Goal: Navigation & Orientation: Find specific page/section

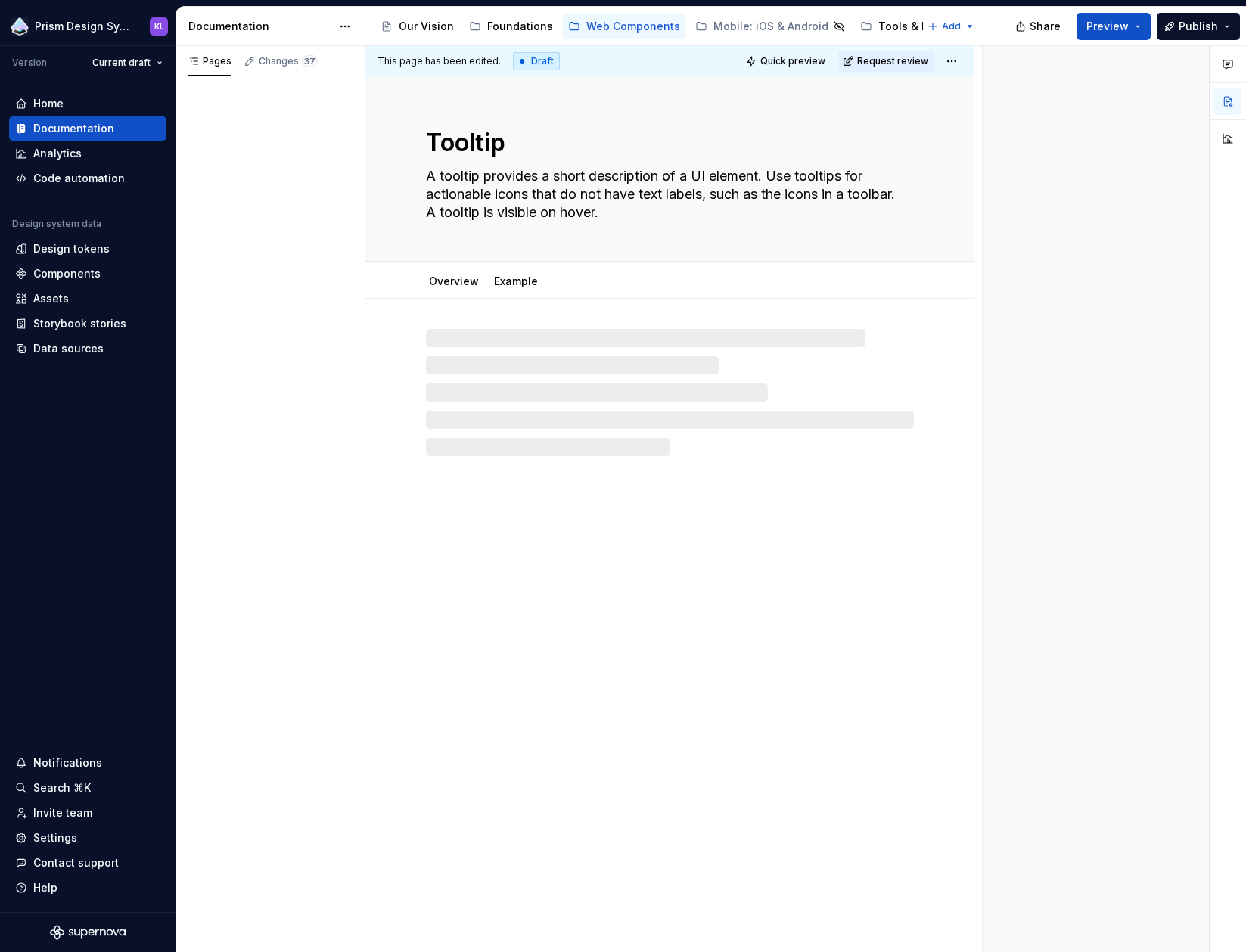
type textarea "*"
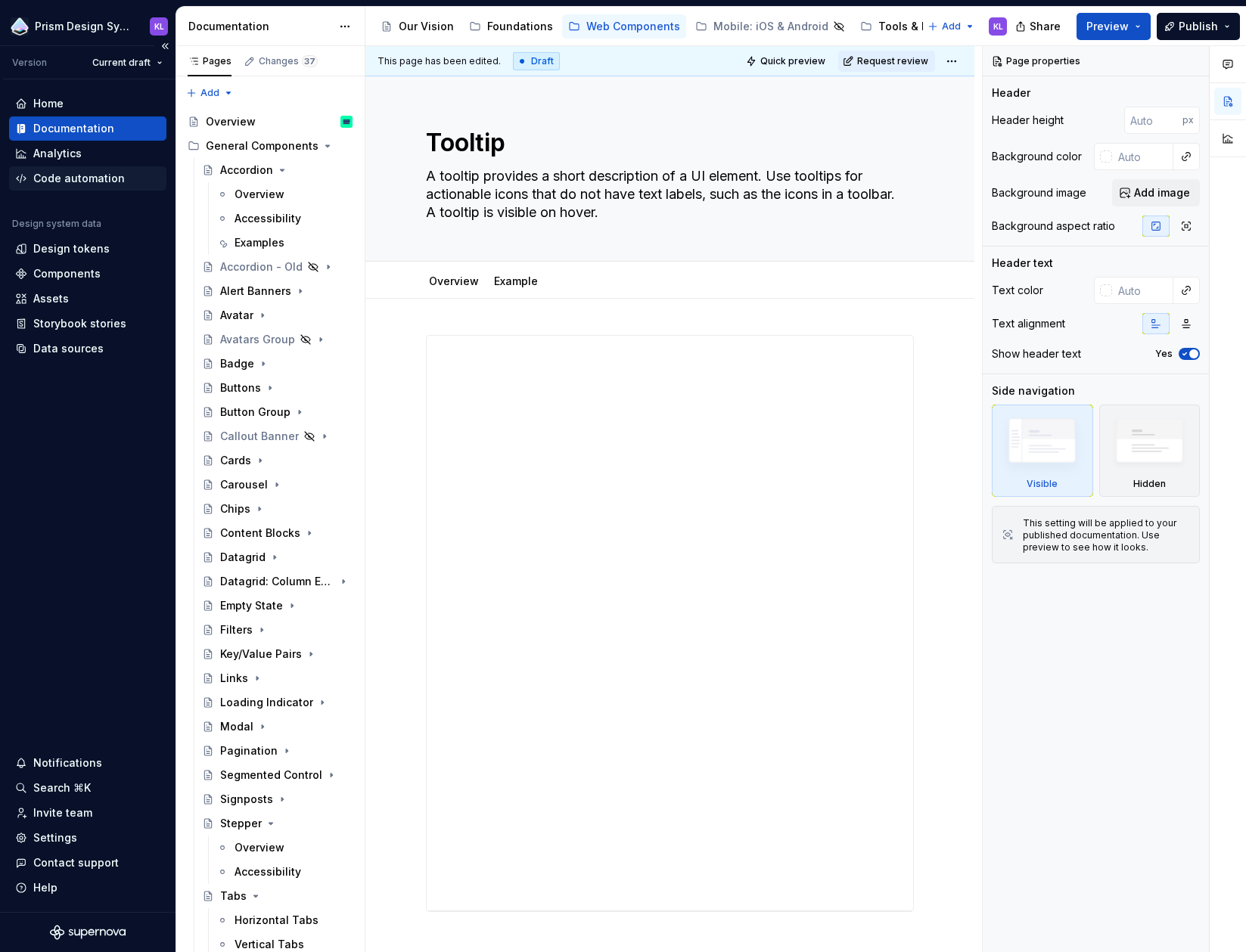
click at [94, 177] on div "Code automation" at bounding box center [79, 178] width 91 height 15
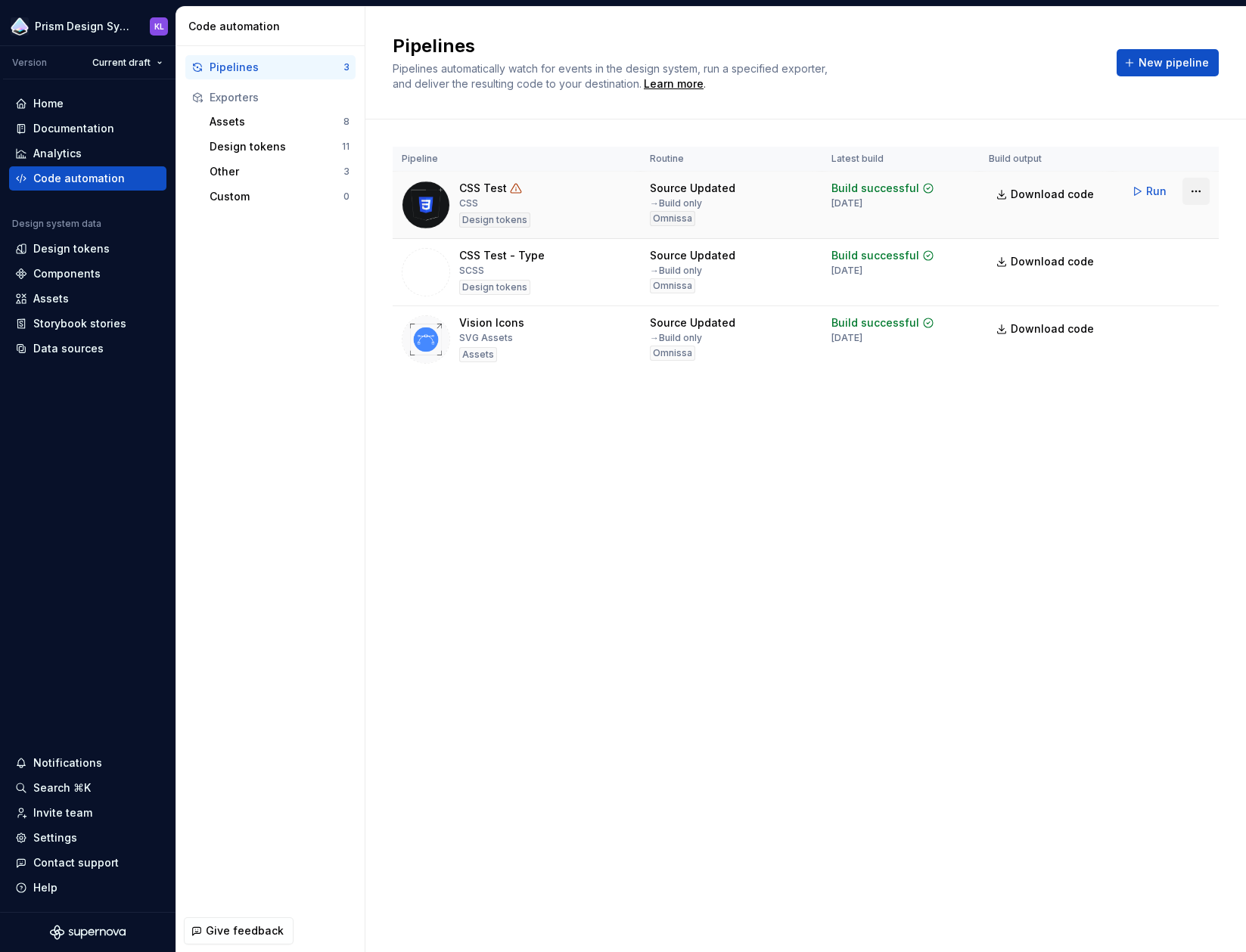
click at [1190, 193] on html "Prism Design System KL Version Current draft Home Documentation Analytics Code …" at bounding box center [623, 476] width 1246 height 952
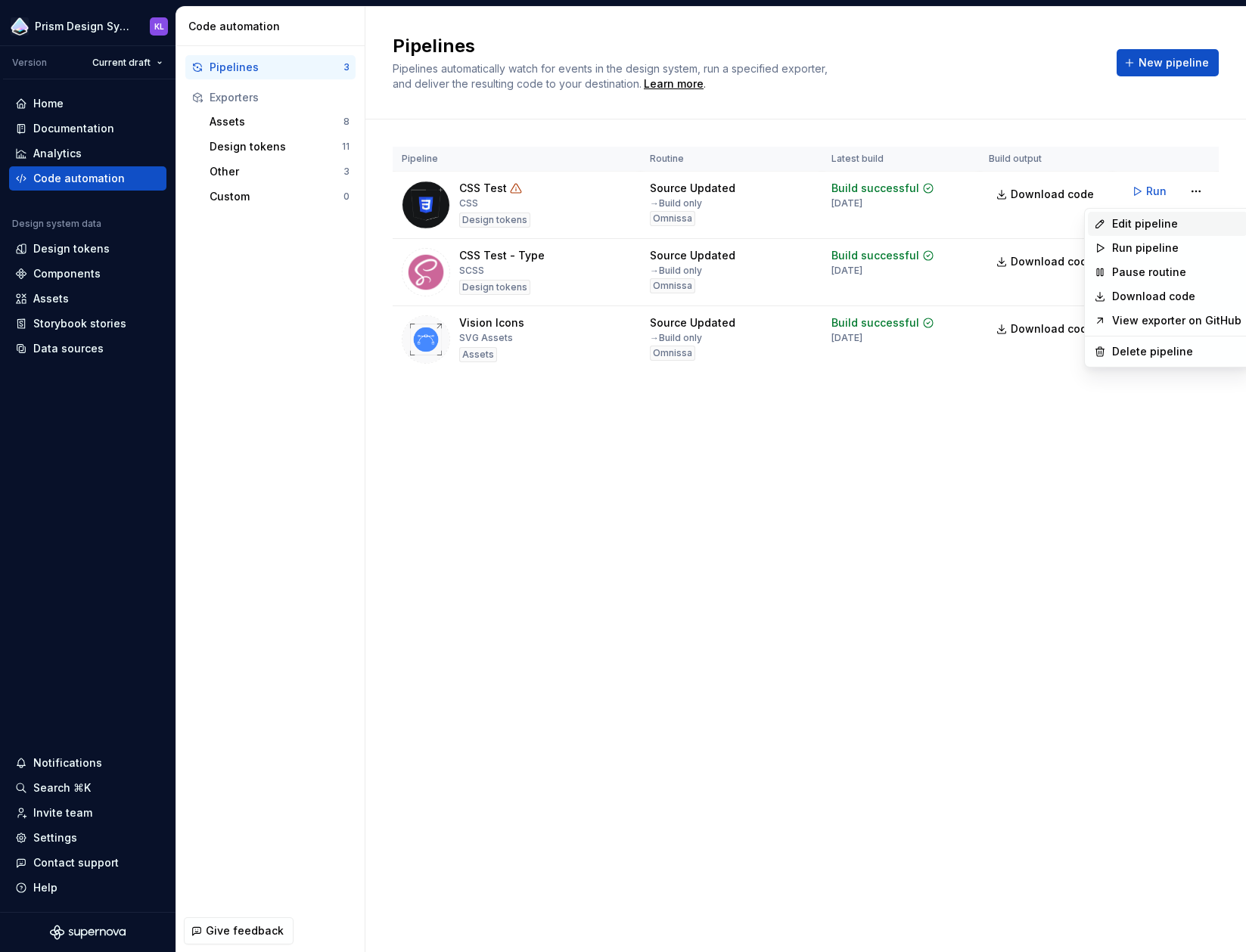
click at [1175, 222] on div "Edit pipeline" at bounding box center [1176, 224] width 129 height 15
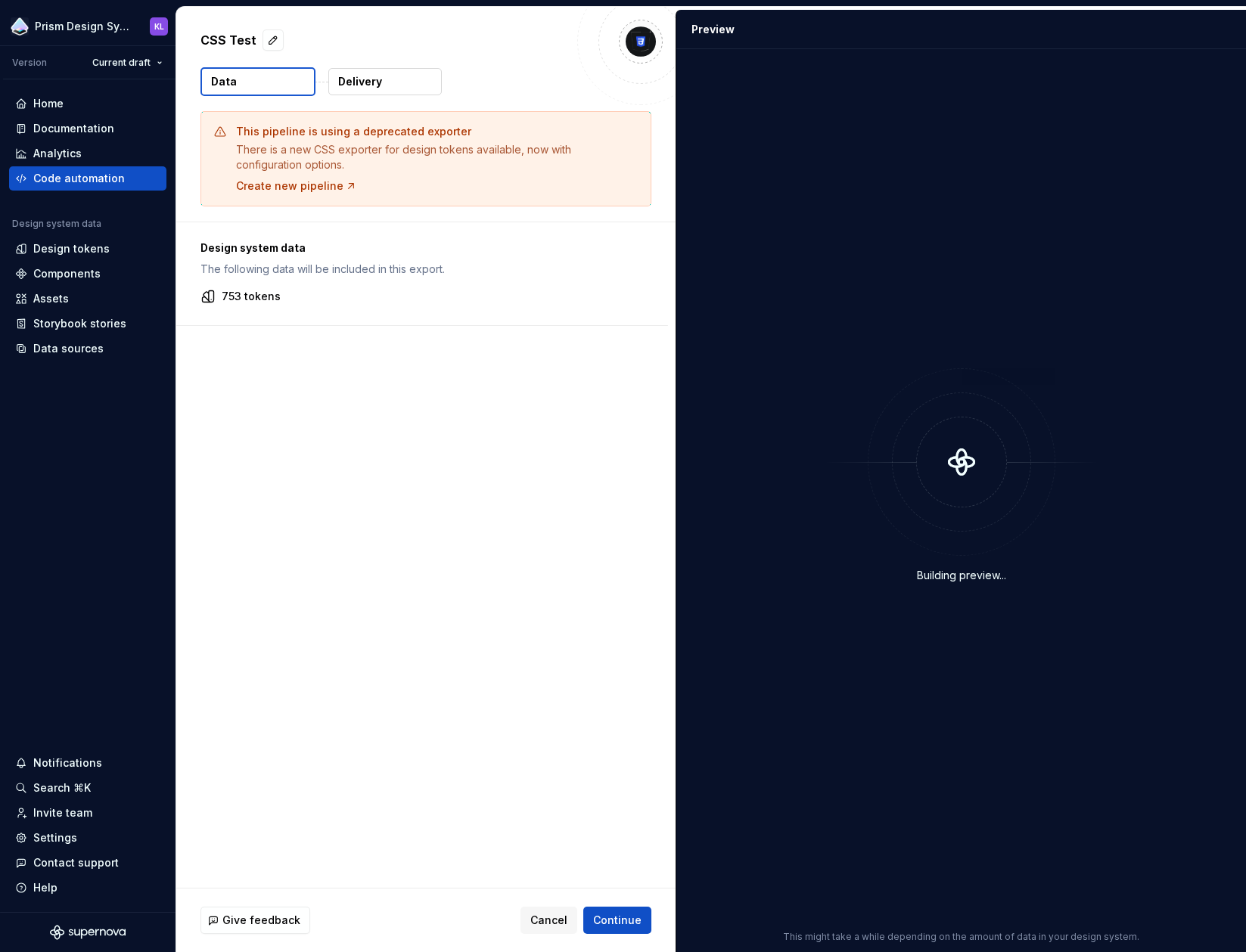
click at [407, 90] on button "Delivery" at bounding box center [385, 81] width 113 height 27
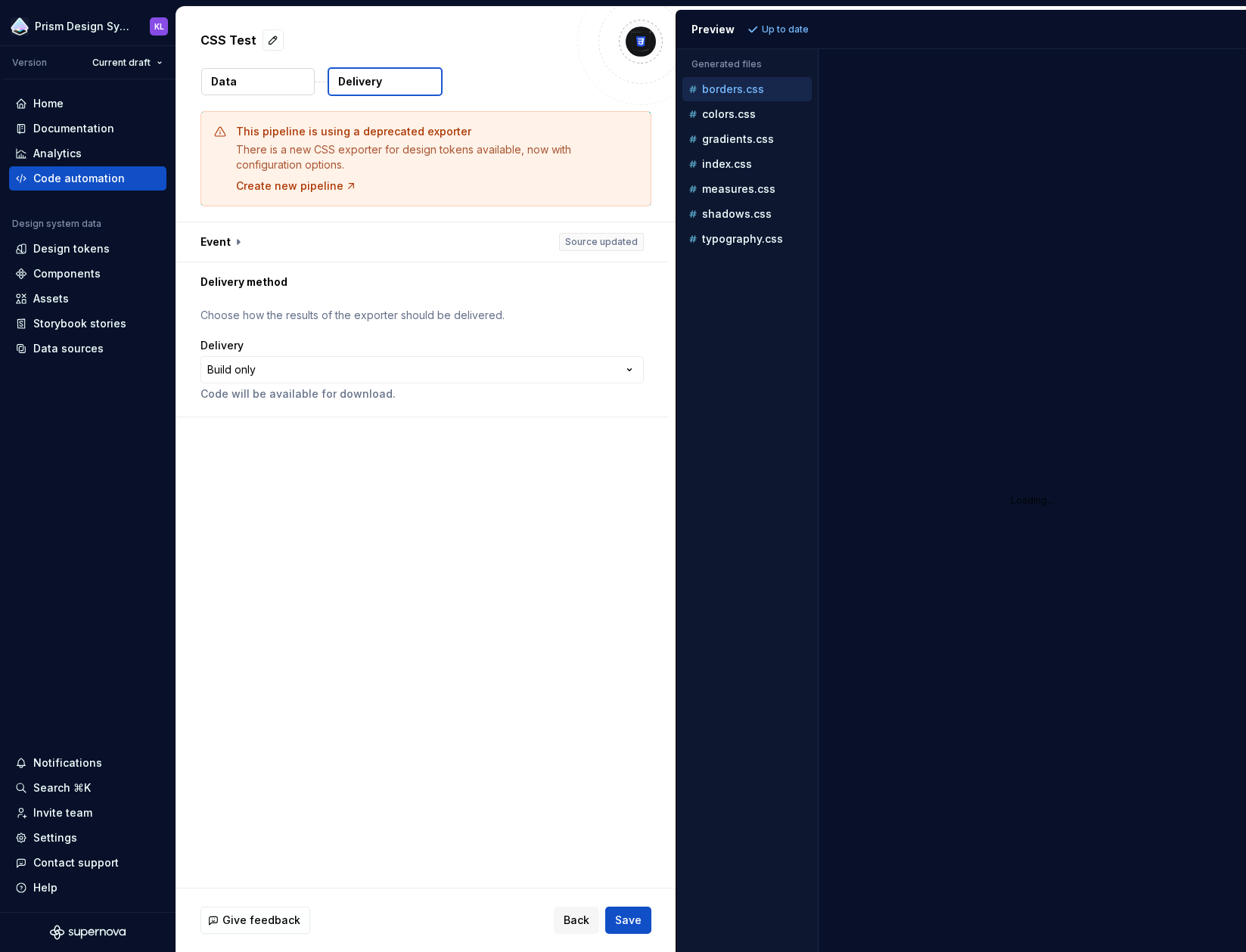
click at [390, 79] on button "Delivery" at bounding box center [385, 81] width 115 height 29
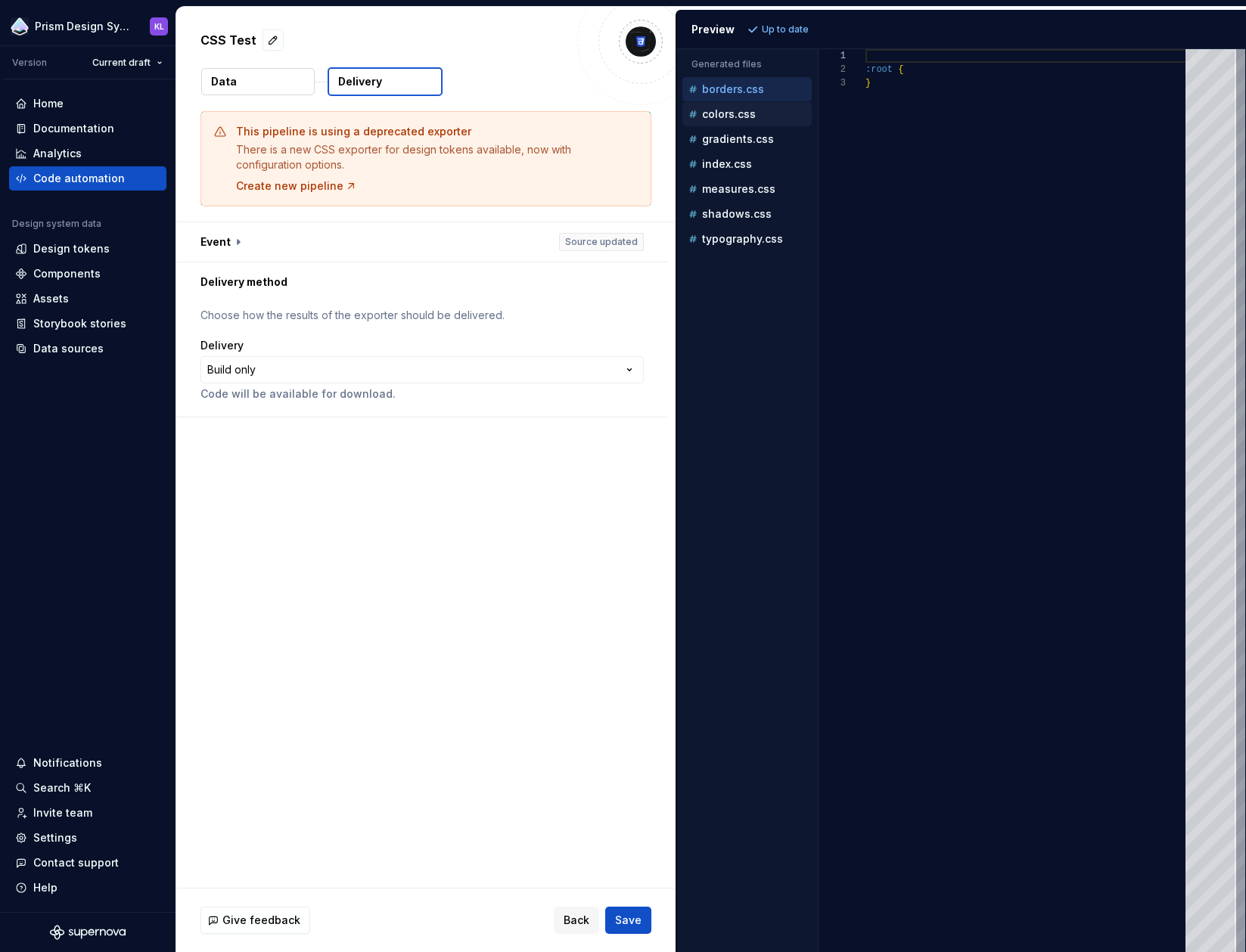
click at [728, 112] on p "colors.css" at bounding box center [729, 113] width 54 height 12
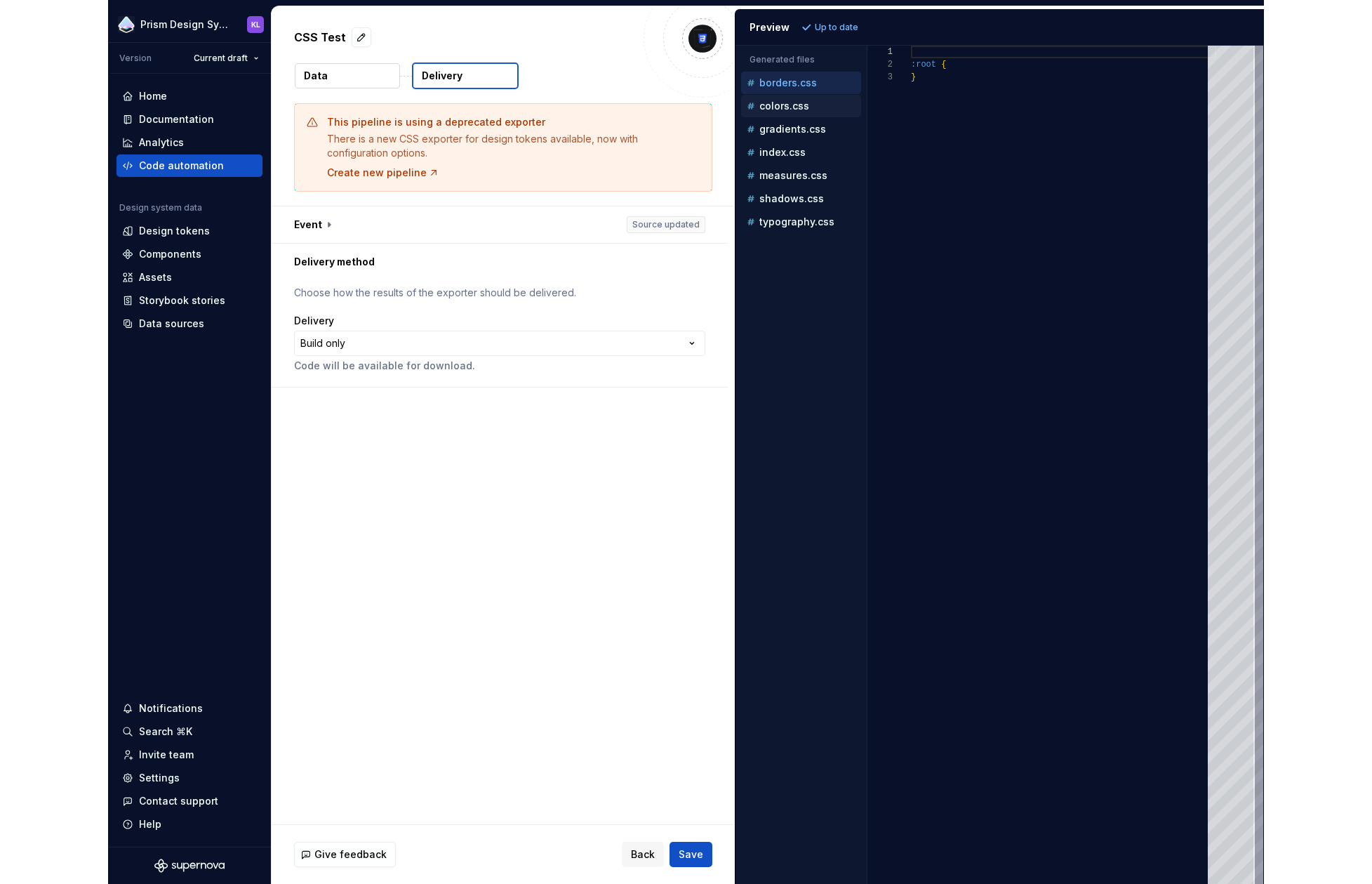
scroll to position [126, 0]
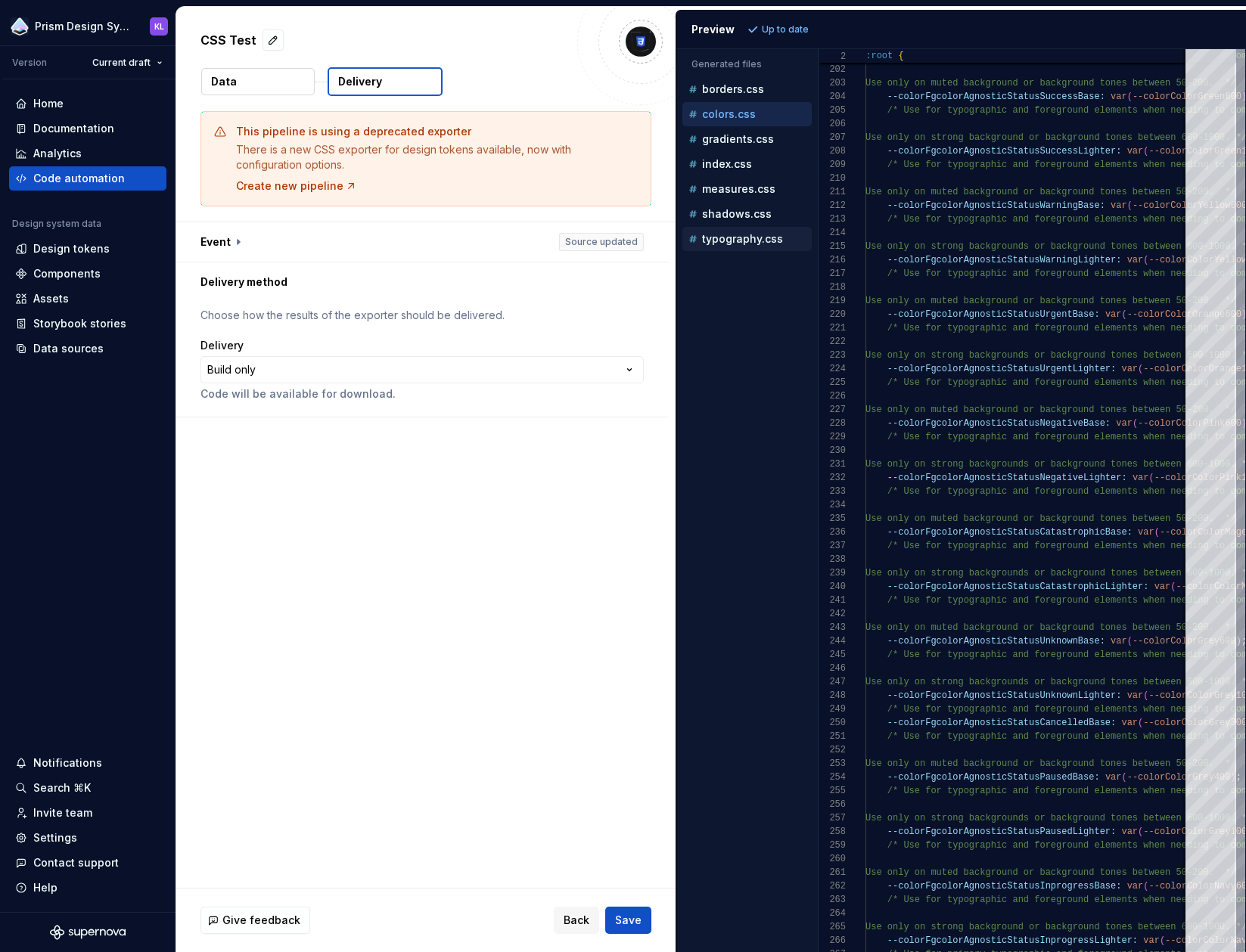
click at [741, 237] on p "typography.css" at bounding box center [742, 239] width 81 height 12
type textarea "**********"
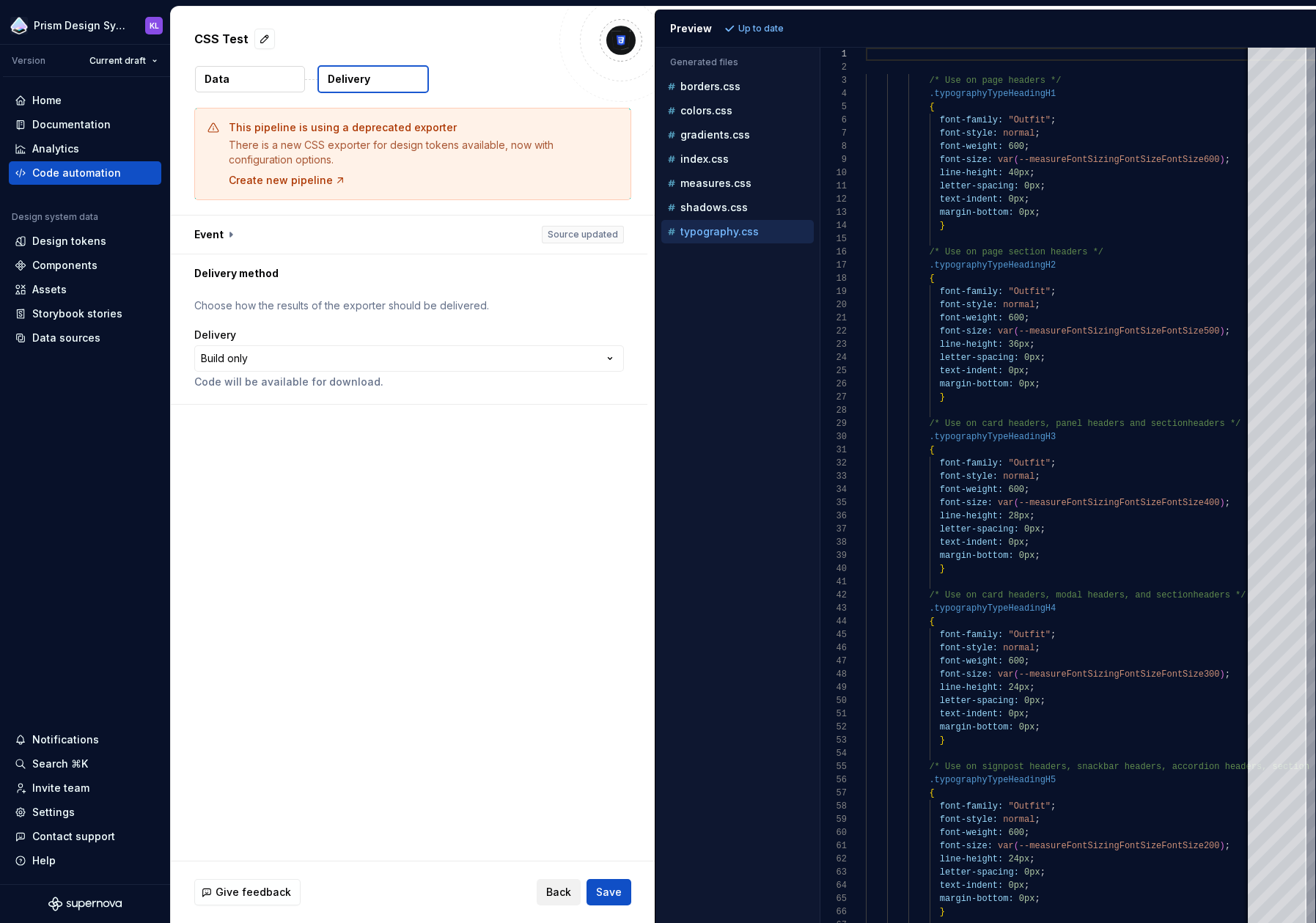
click at [556, 897] on span "Back" at bounding box center [559, 892] width 25 height 14
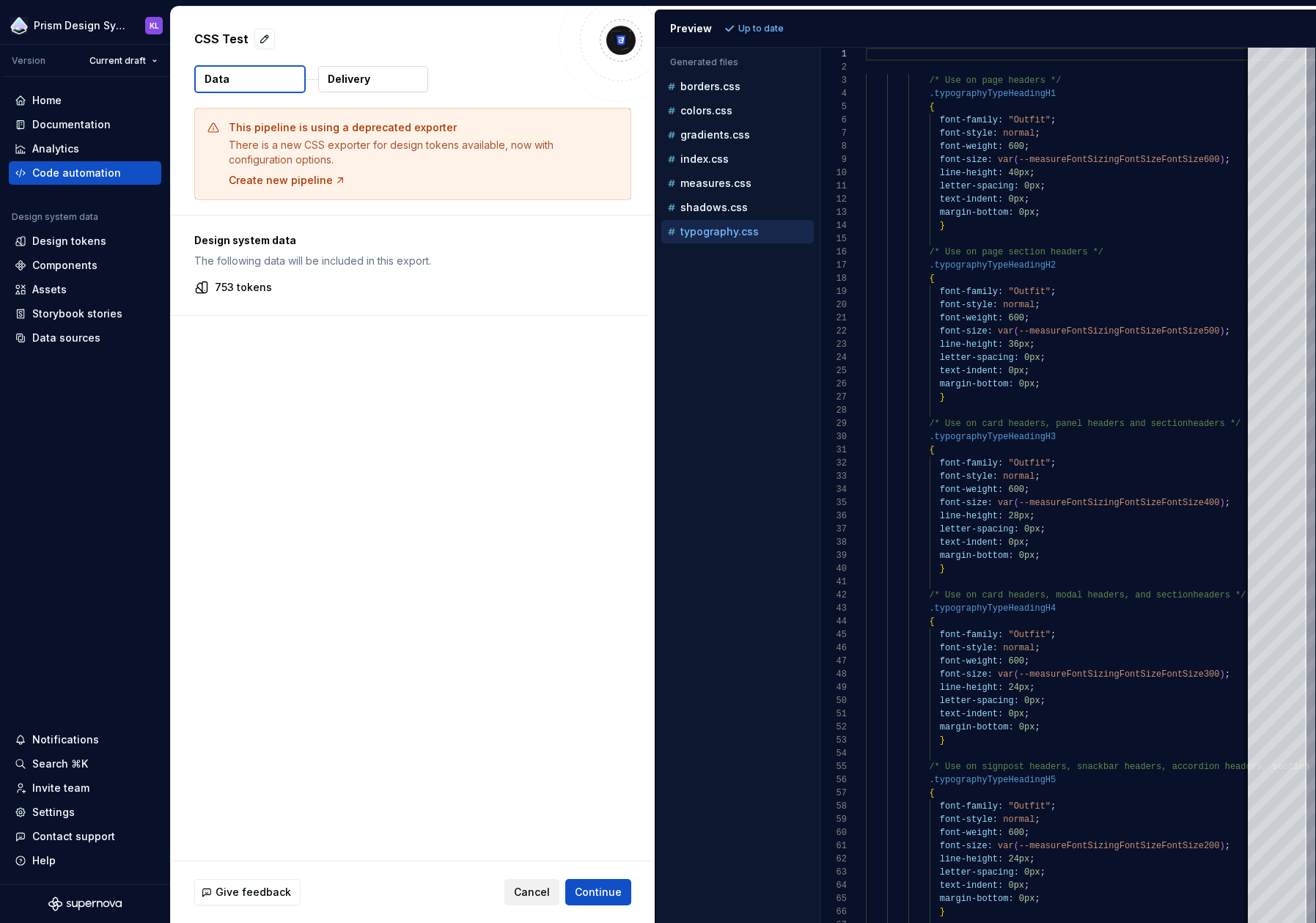
click at [543, 890] on span "Cancel" at bounding box center [532, 892] width 36 height 14
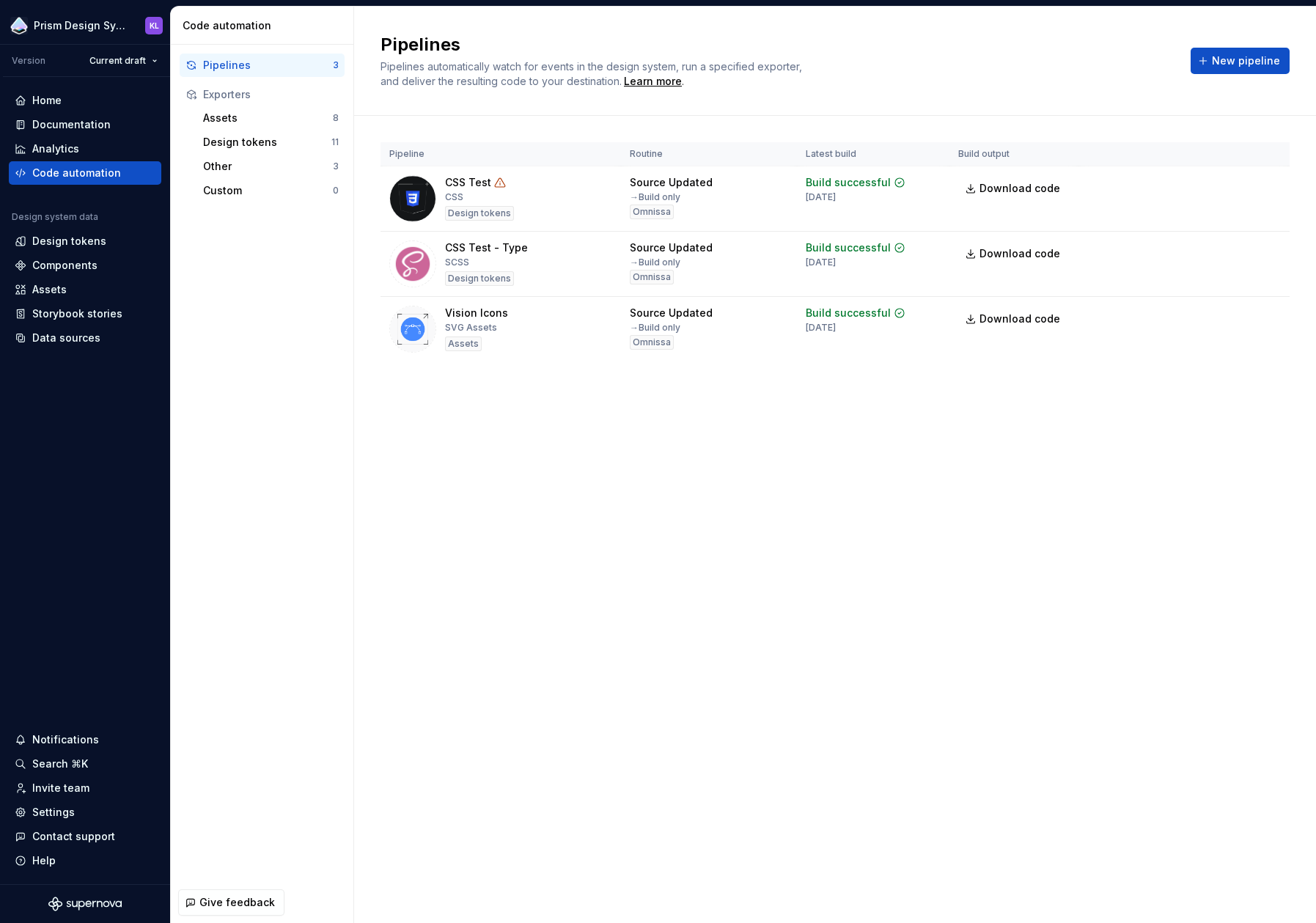
click at [1097, 84] on div "Pipelines Pipelines automatically watch for events in the design system, run a …" at bounding box center [776, 61] width 792 height 56
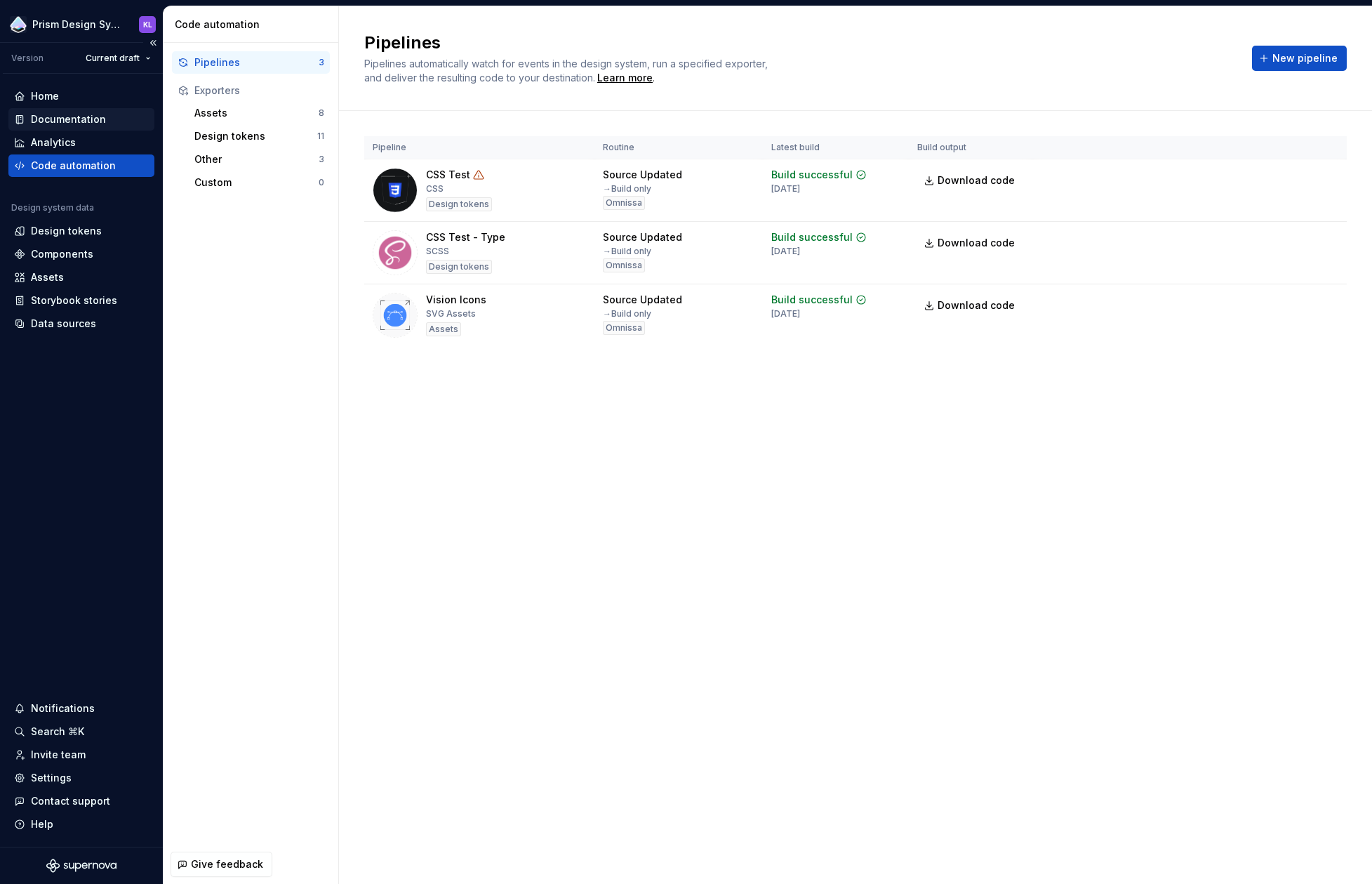
click at [73, 116] on div "Documentation" at bounding box center [68, 119] width 75 height 14
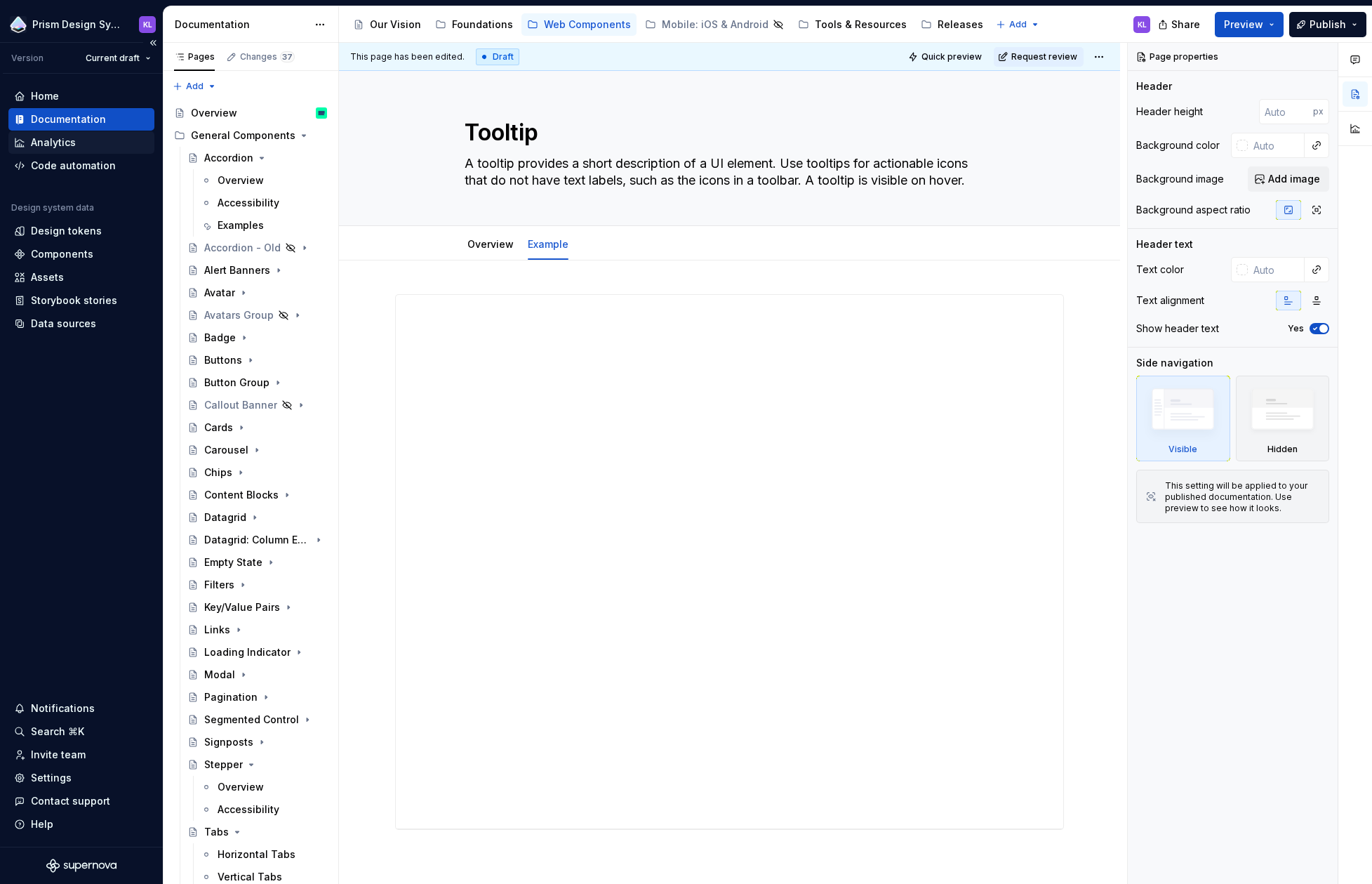
click at [85, 142] on div "Analytics" at bounding box center [81, 142] width 135 height 14
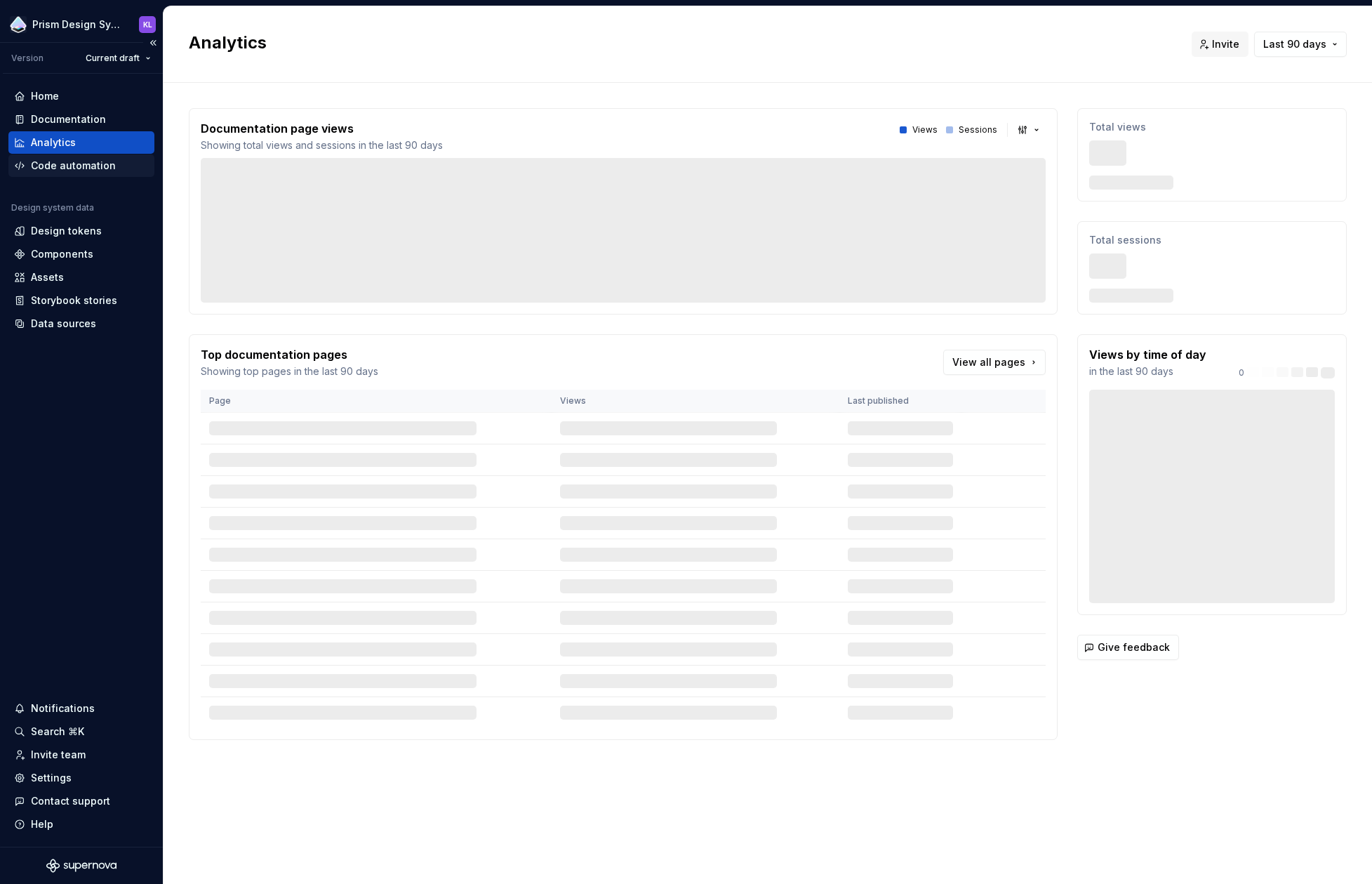
click at [95, 167] on div "Code automation" at bounding box center [73, 166] width 85 height 14
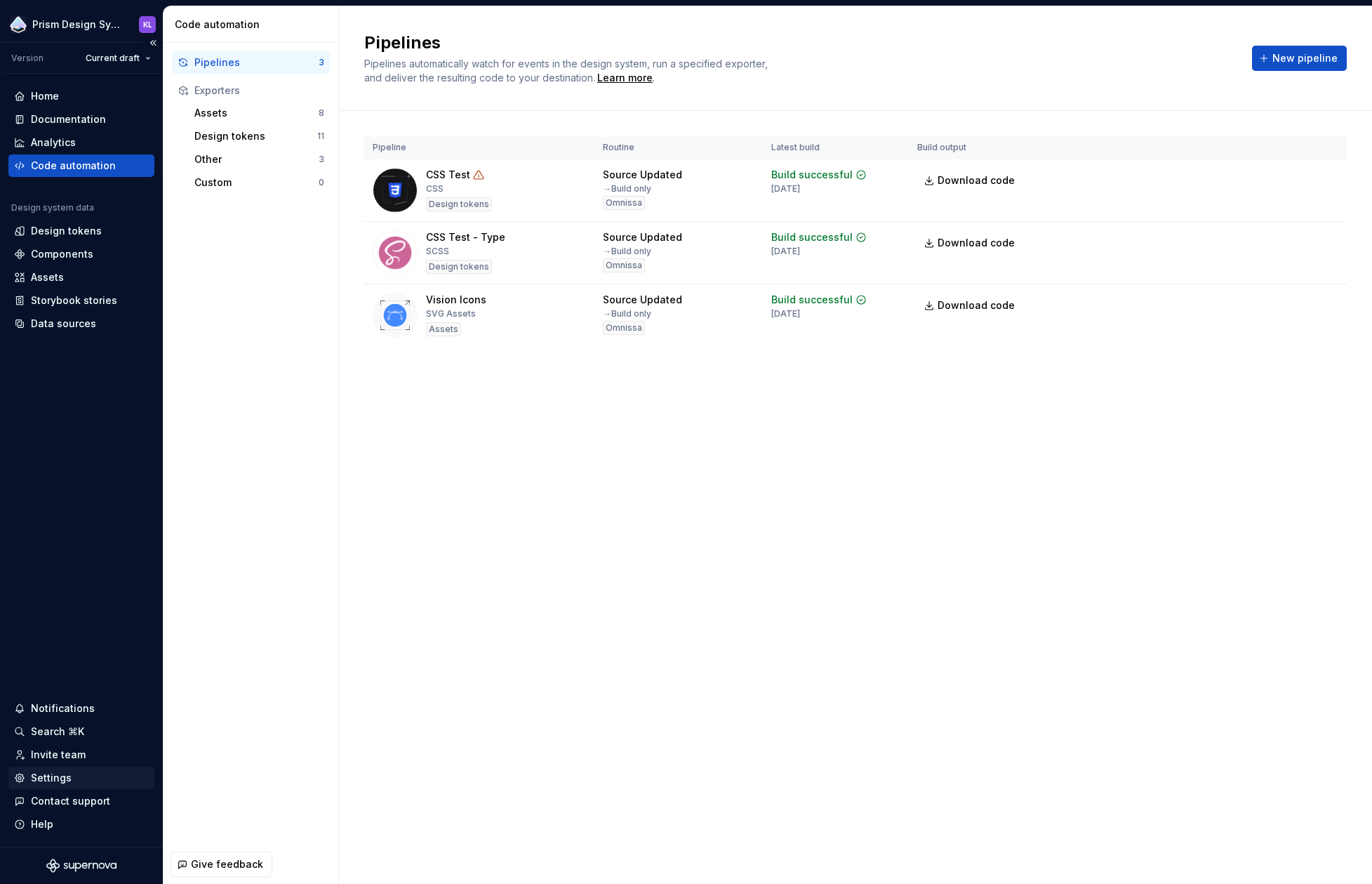
click at [66, 786] on div "Settings" at bounding box center [81, 778] width 146 height 22
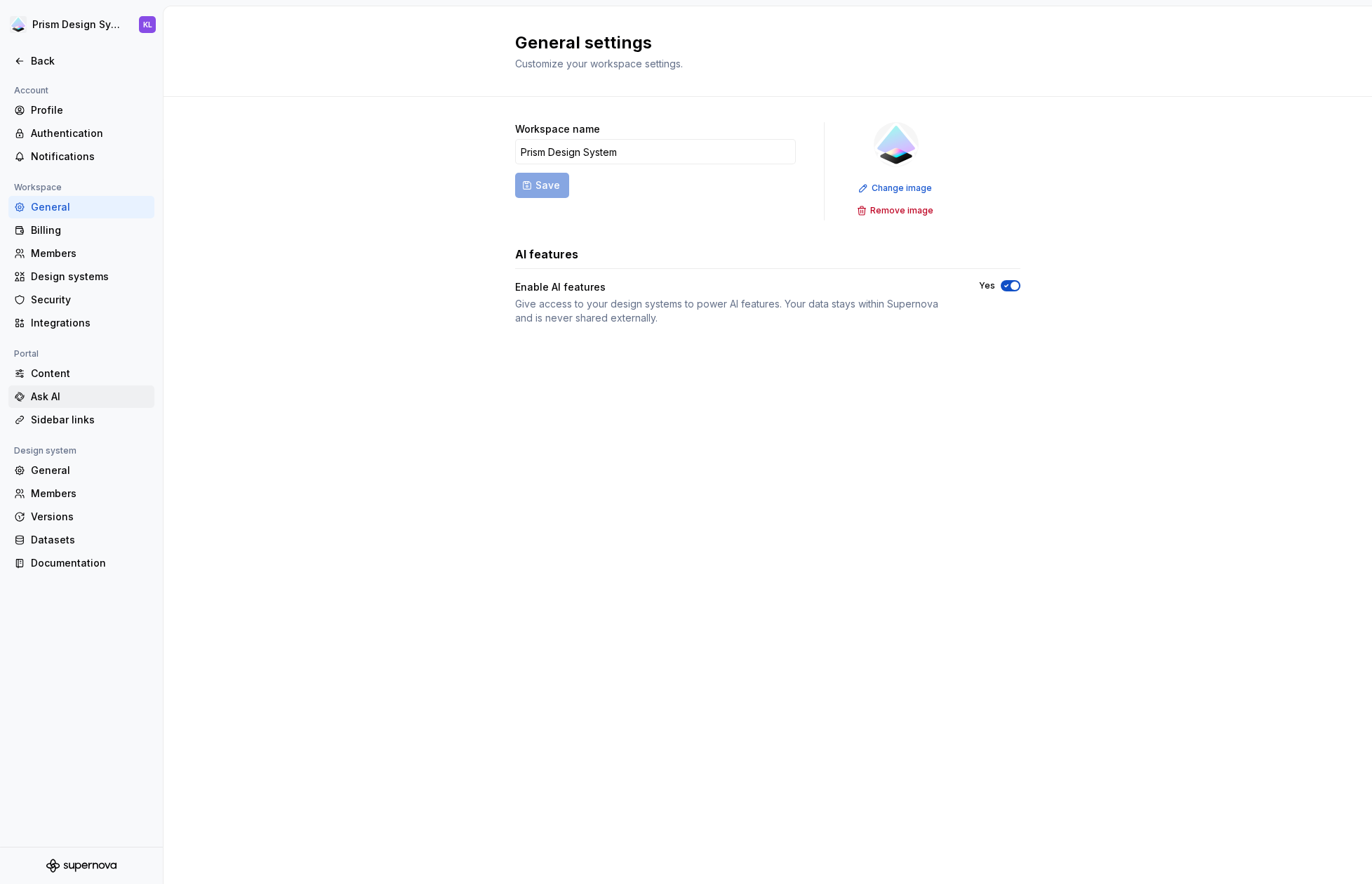
click at [55, 392] on div "Ask AI" at bounding box center [90, 396] width 118 height 14
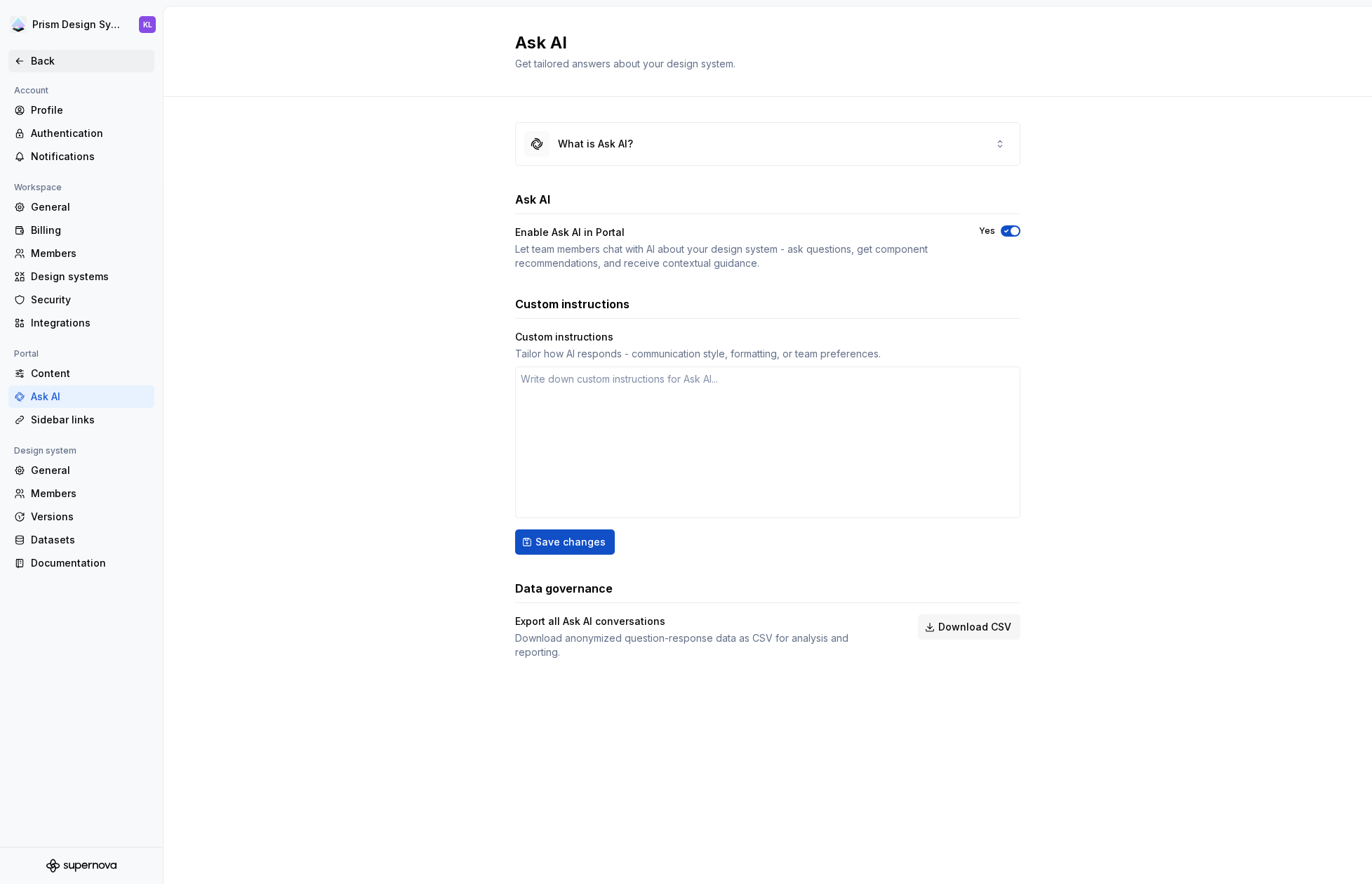
click at [14, 60] on icon at bounding box center [19, 60] width 11 height 11
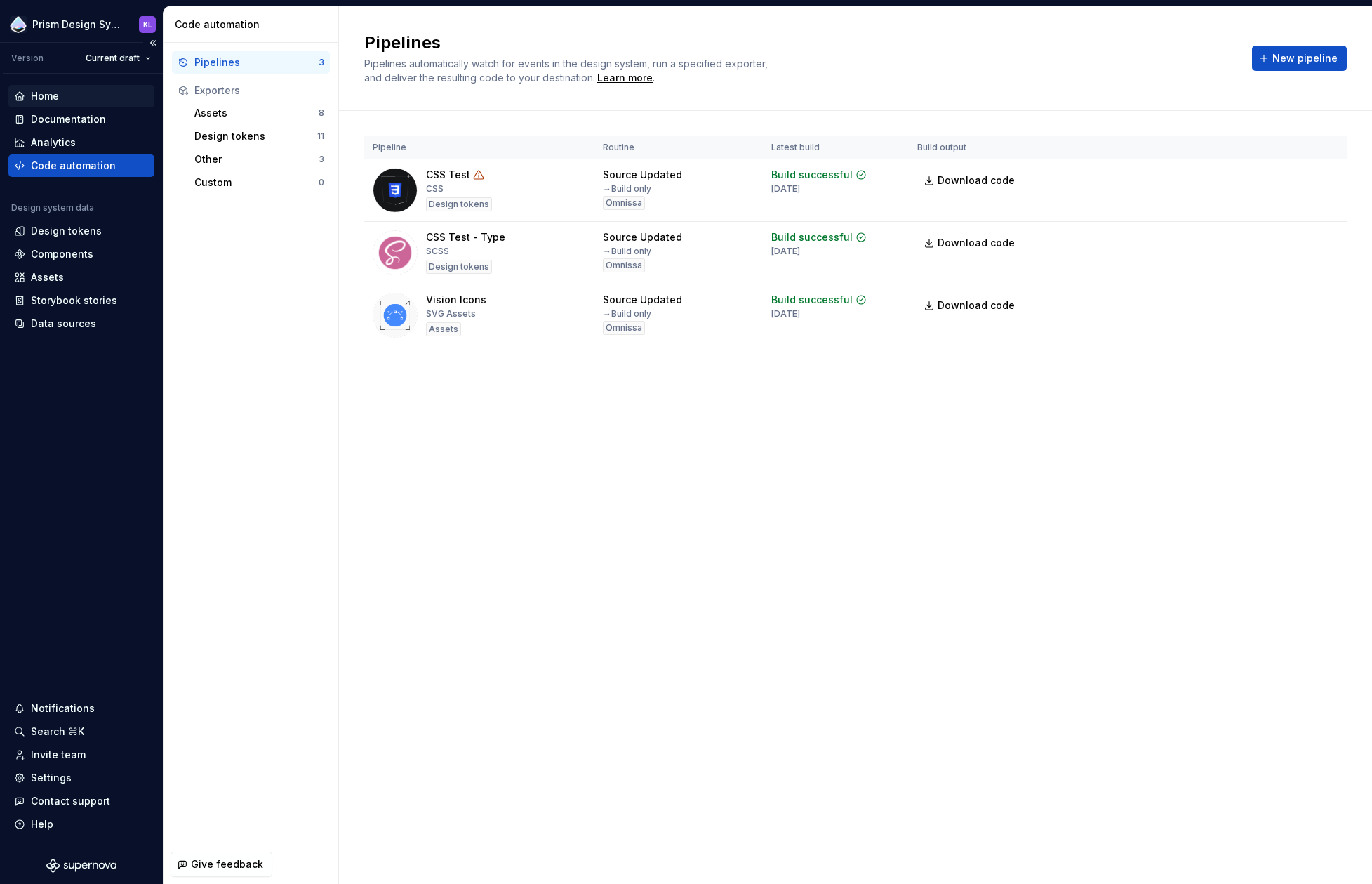
click at [56, 95] on div "Home" at bounding box center [45, 96] width 28 height 14
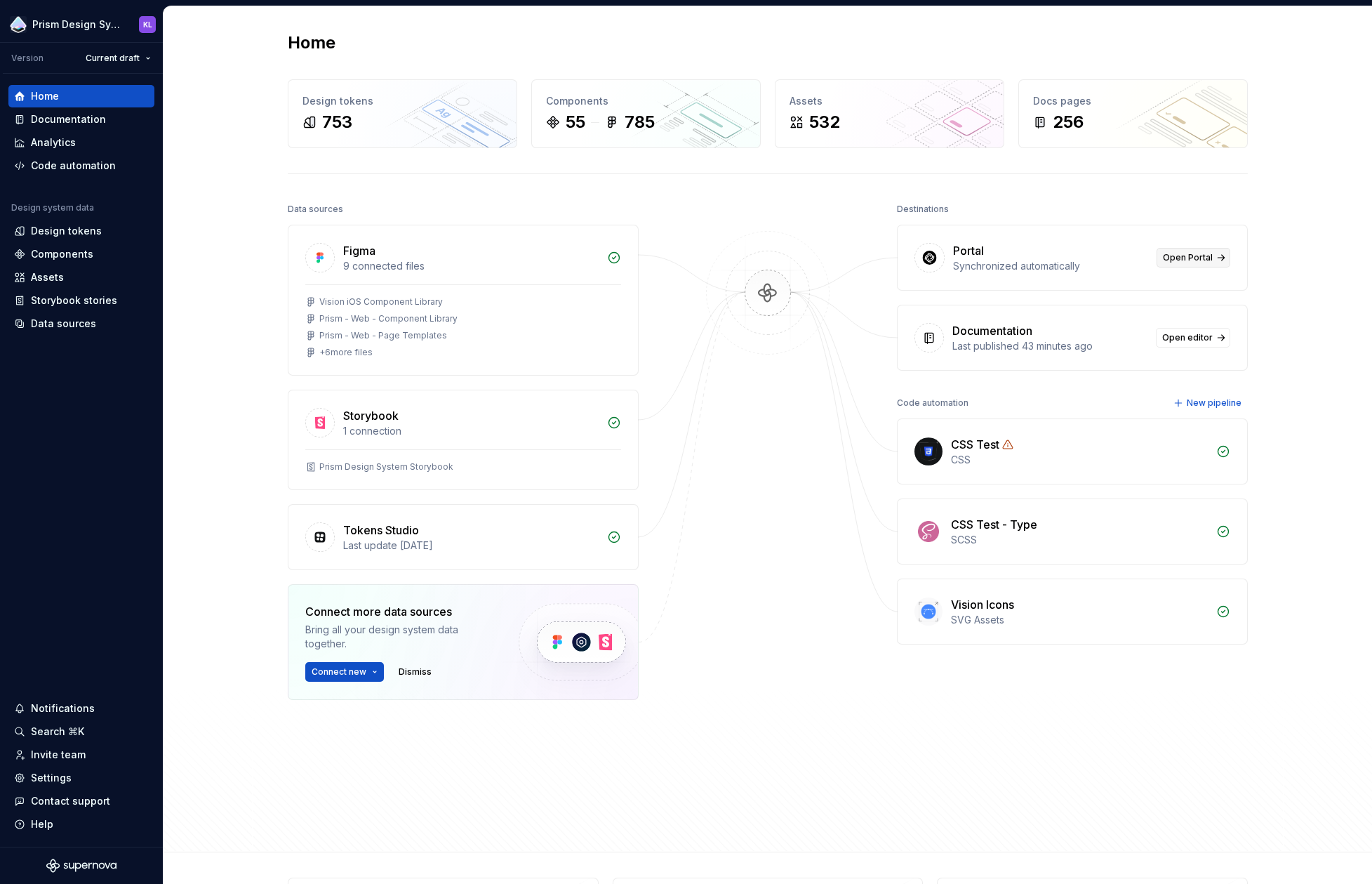
click at [1155, 259] on span "Open Portal" at bounding box center [1188, 257] width 50 height 11
click at [51, 755] on div "Invite team" at bounding box center [58, 755] width 54 height 14
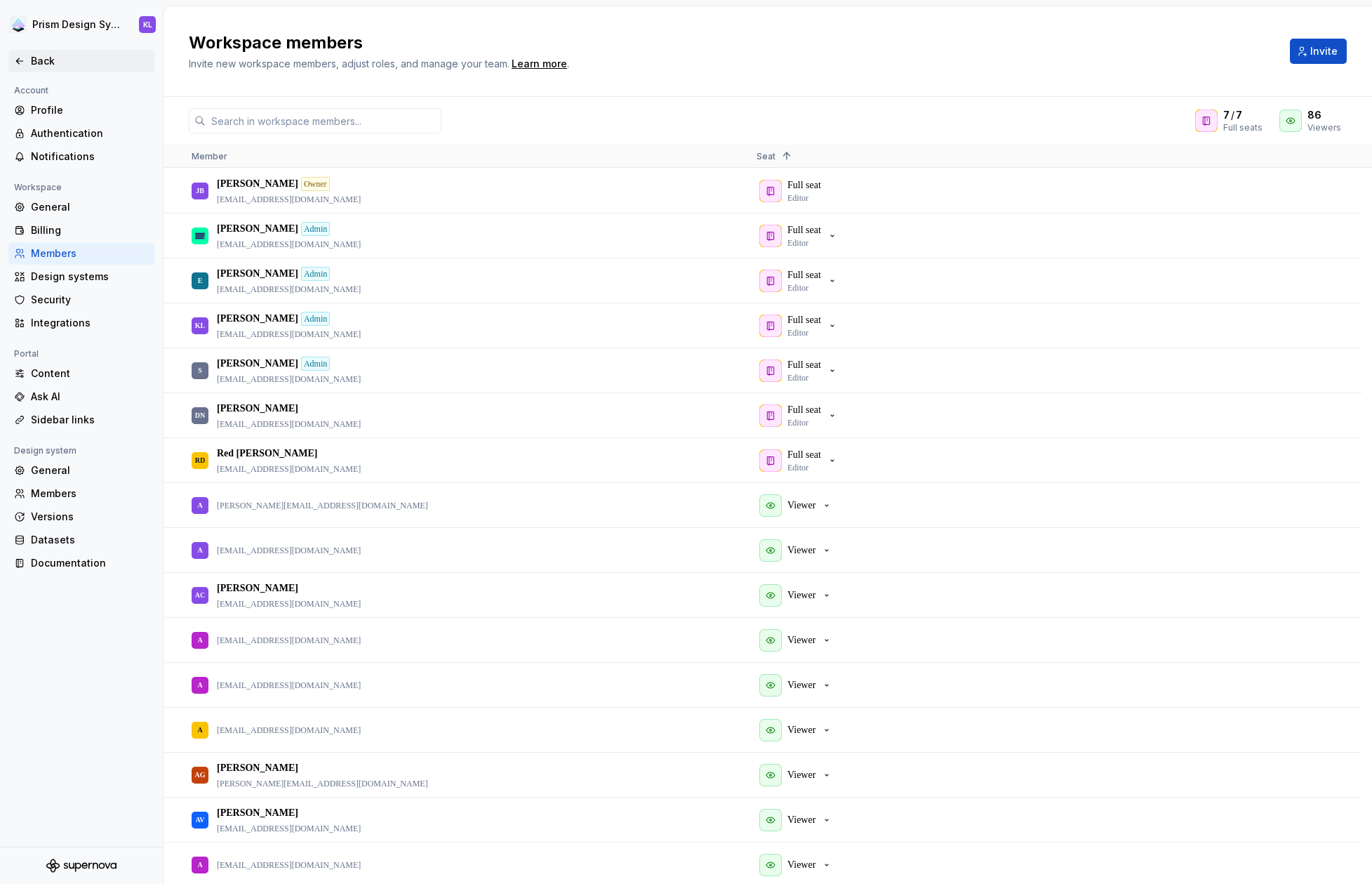
click at [36, 51] on div "Back" at bounding box center [81, 61] width 146 height 22
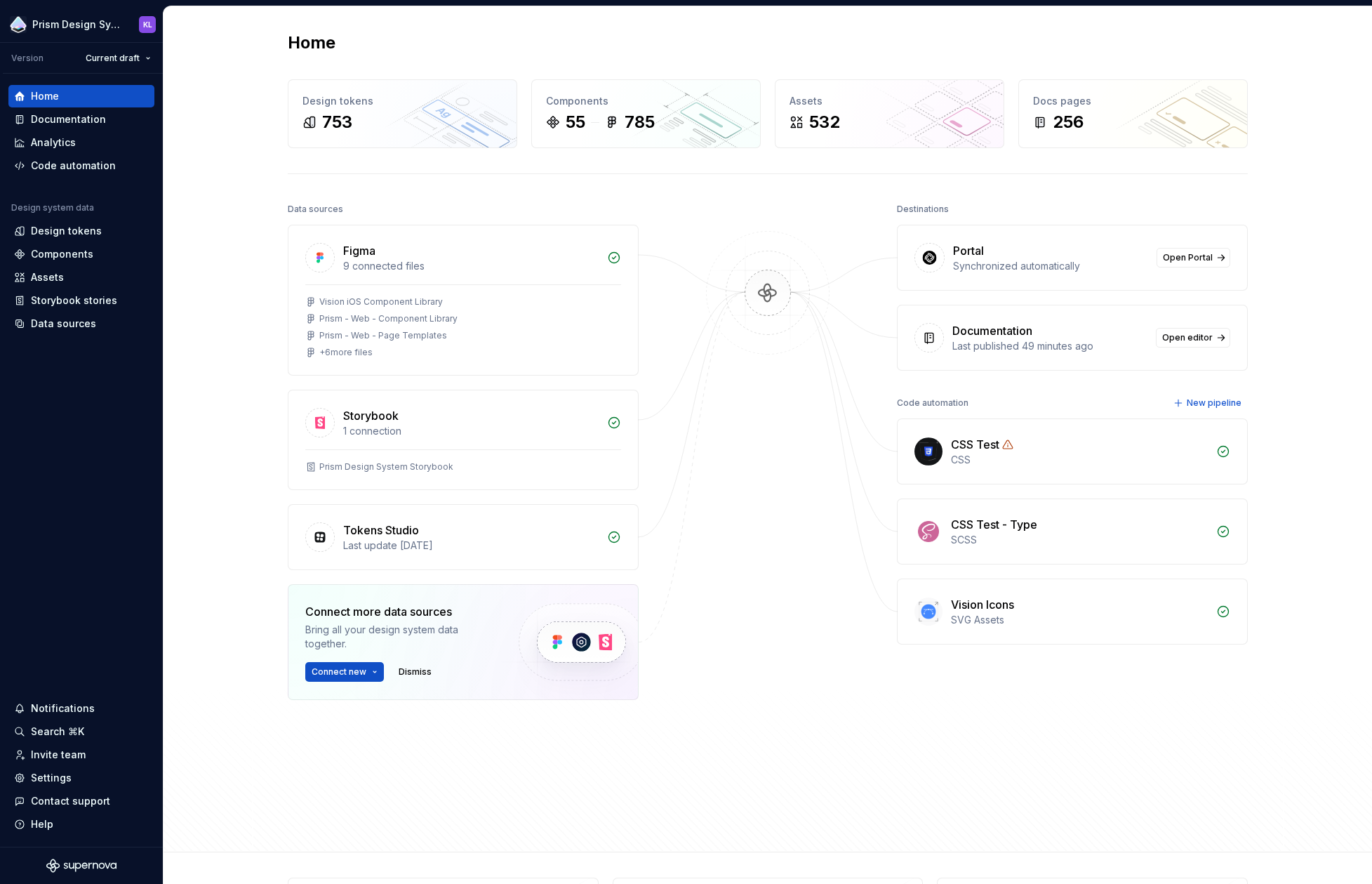
click at [931, 210] on div "Destinations" at bounding box center [923, 209] width 52 height 20
click at [1155, 287] on div "Home Design tokens 753 Components 55 785 Assets 532 Docs pages 256 Data sources…" at bounding box center [768, 429] width 1209 height 846
click at [71, 781] on div "Settings" at bounding box center [81, 778] width 135 height 14
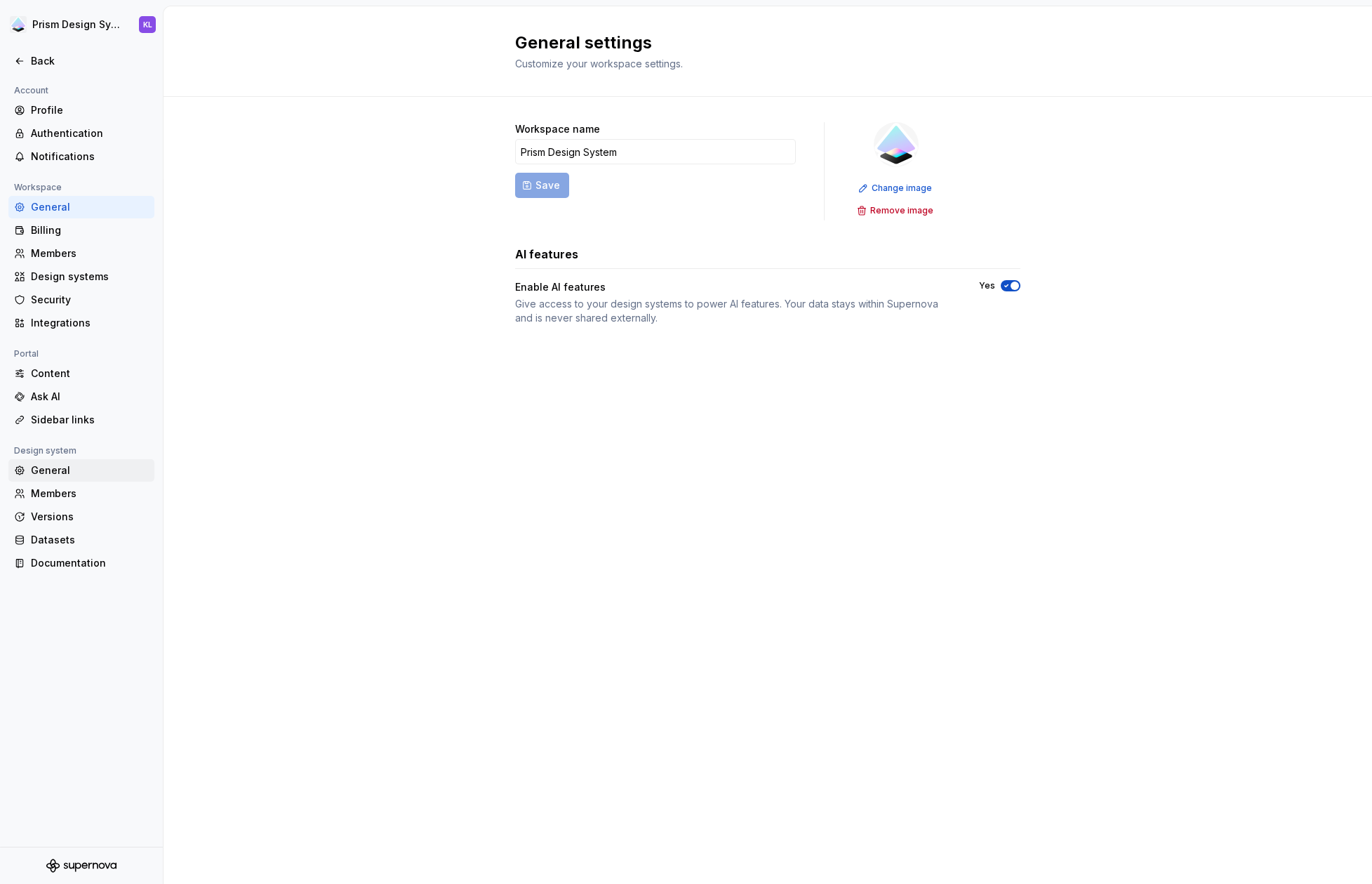
click at [68, 464] on div "General" at bounding box center [90, 470] width 118 height 14
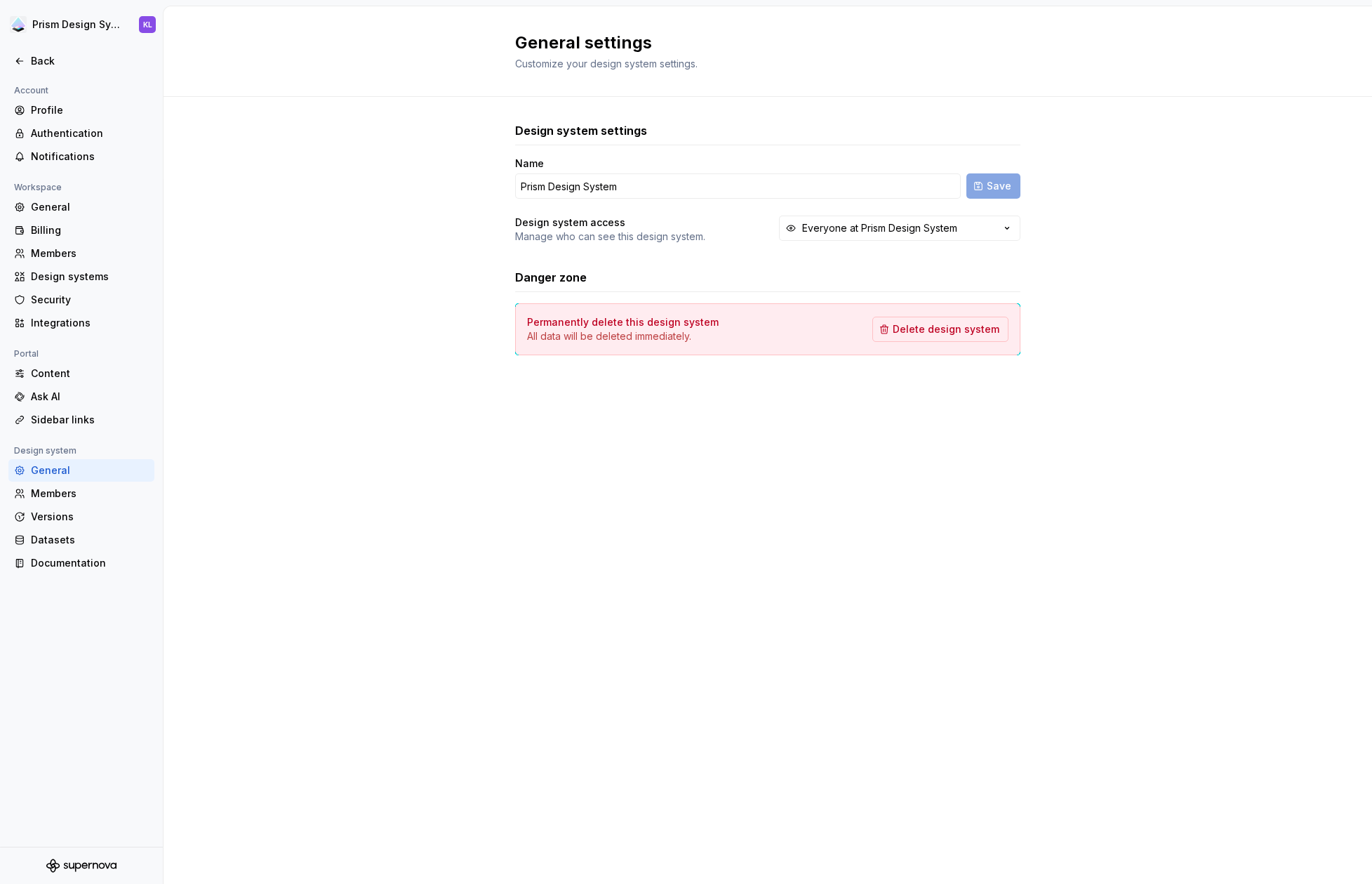
click at [373, 332] on div "Design system settings Name Prism Design System Save Design system access Manag…" at bounding box center [768, 252] width 1209 height 312
click at [462, 427] on div "General settings Customize your design system settings. Design system settings …" at bounding box center [768, 445] width 1209 height 878
click at [223, 370] on div "Design system settings Name Prism Design System Save Design system access Manag…" at bounding box center [768, 252] width 1209 height 312
click at [164, 337] on div "Design system settings Name Prism Design System Save Design system access Manag…" at bounding box center [768, 252] width 1209 height 312
click at [261, 362] on div "Design system settings Name Prism Design System Save Design system access Manag…" at bounding box center [768, 252] width 1209 height 312
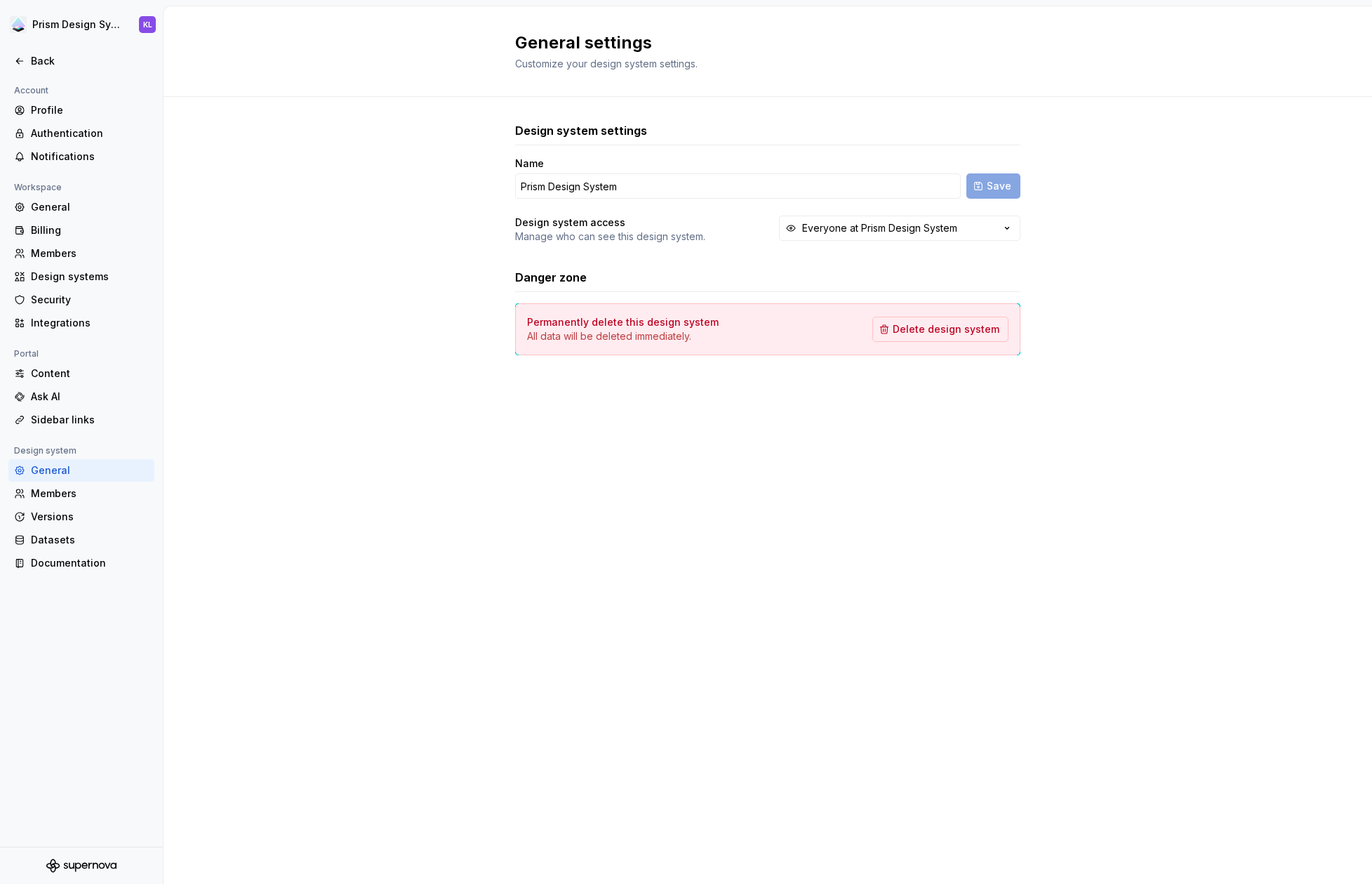
click at [261, 362] on div "Design system settings Name Prism Design System Save Design system access Manag…" at bounding box center [768, 252] width 1209 height 312
click at [102, 214] on div "General" at bounding box center [90, 207] width 118 height 14
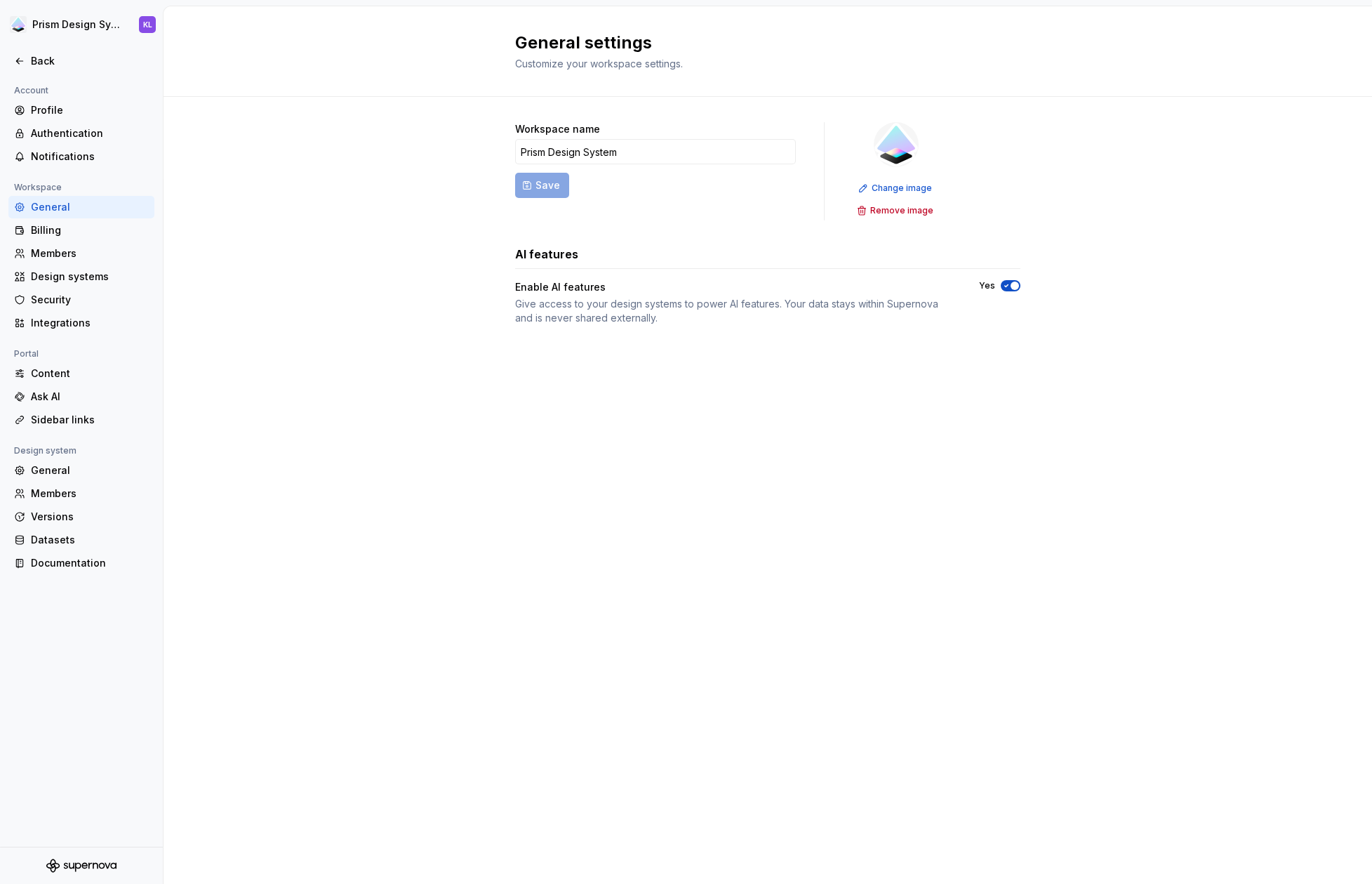
click at [217, 285] on div "Workspace name Prism Design System Save Change image Remove image AI features E…" at bounding box center [768, 237] width 1209 height 281
click at [24, 65] on icon at bounding box center [19, 60] width 11 height 11
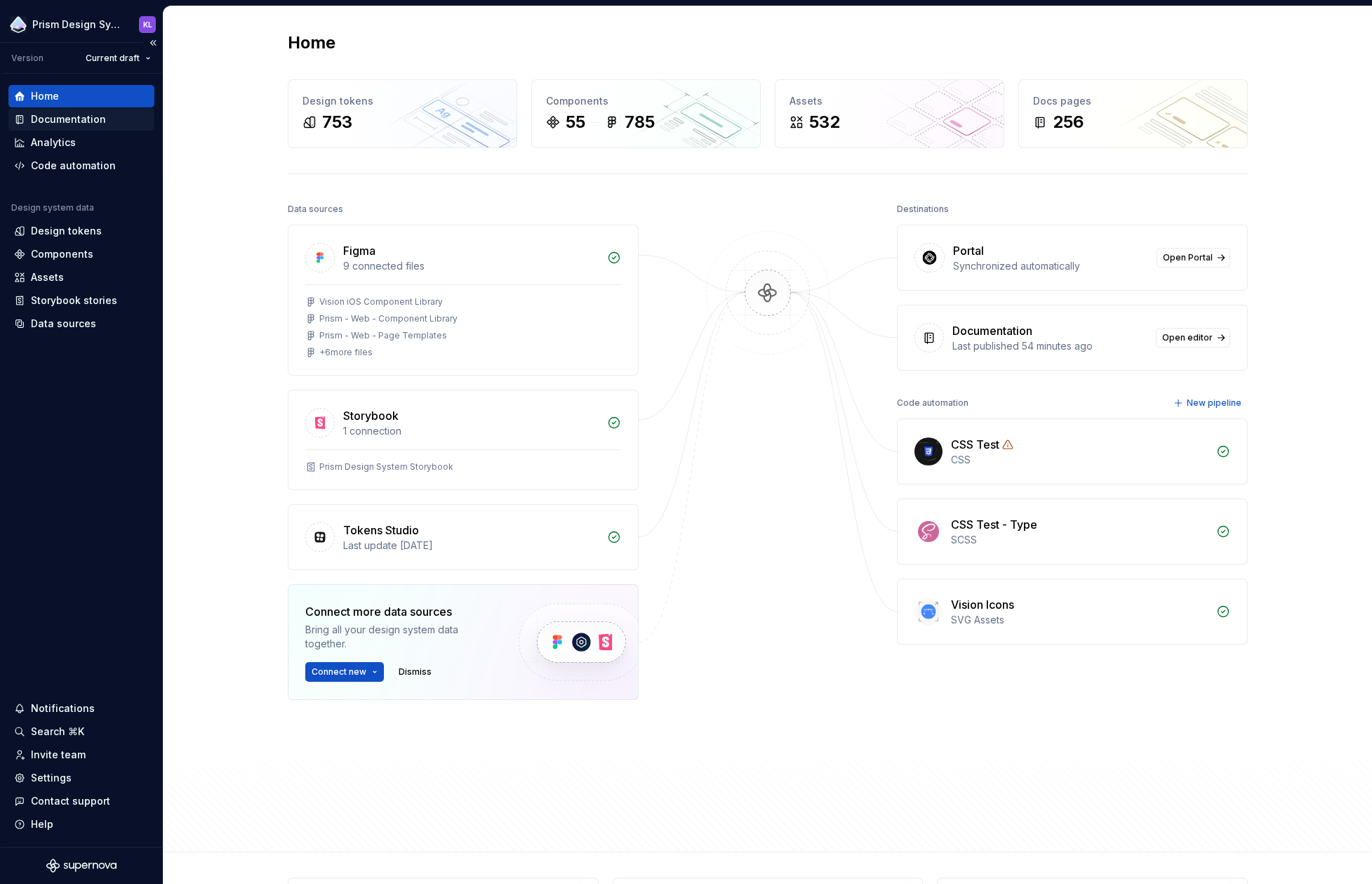
click at [129, 122] on div "Documentation" at bounding box center [81, 119] width 135 height 14
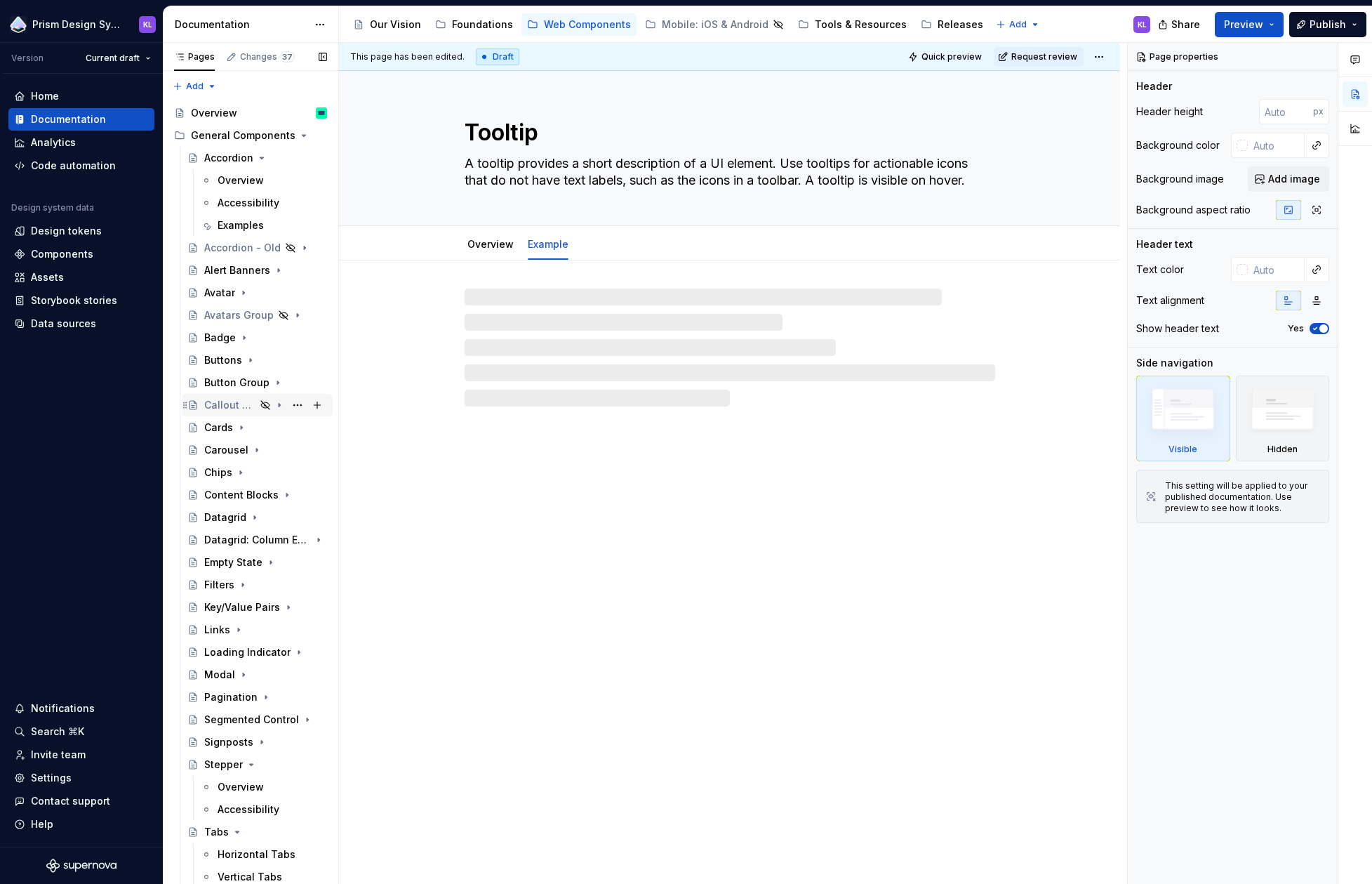
type textarea "*"
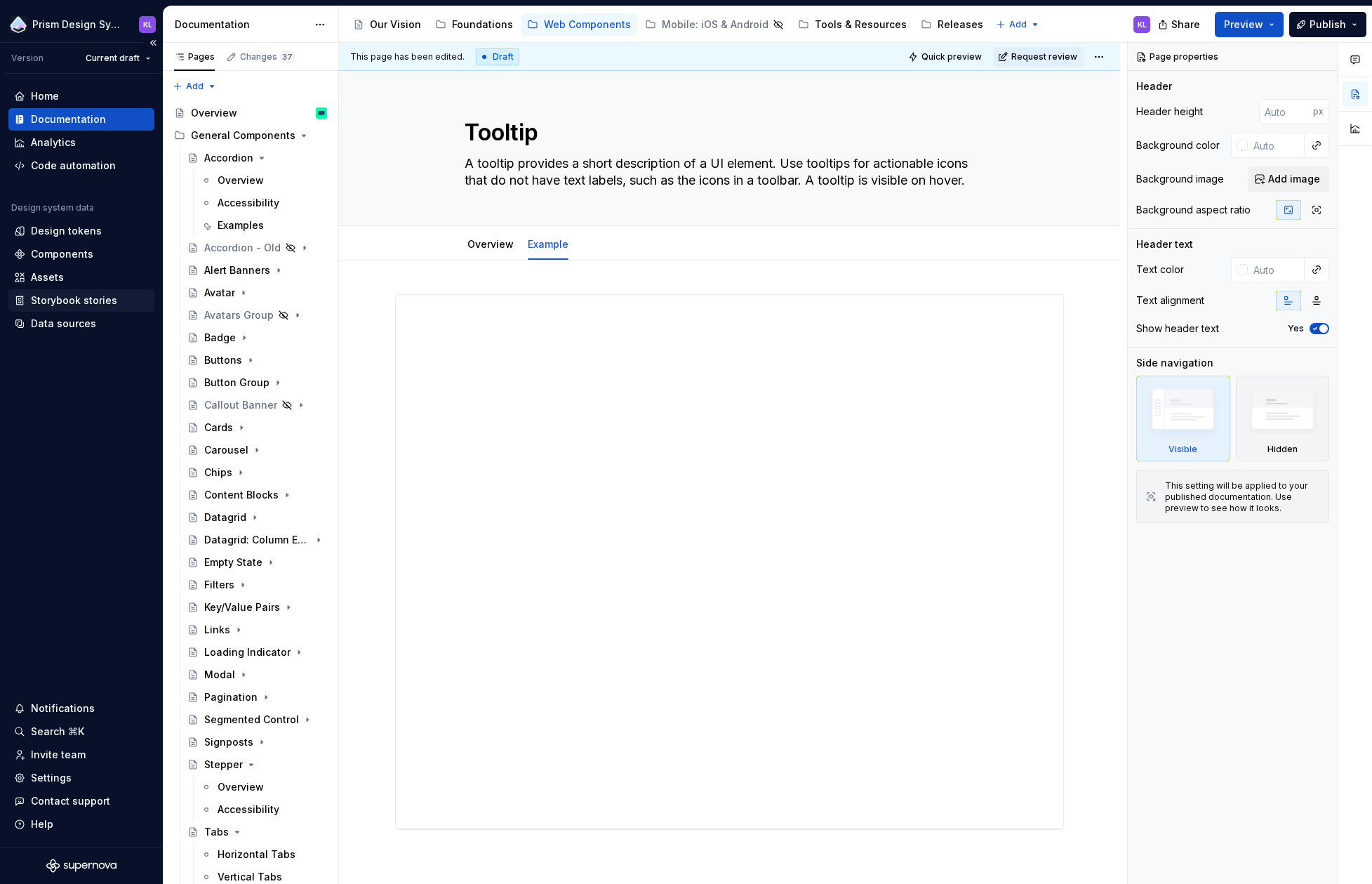
click at [98, 295] on div "Storybook stories" at bounding box center [74, 300] width 86 height 14
